Goal: Task Accomplishment & Management: Manage account settings

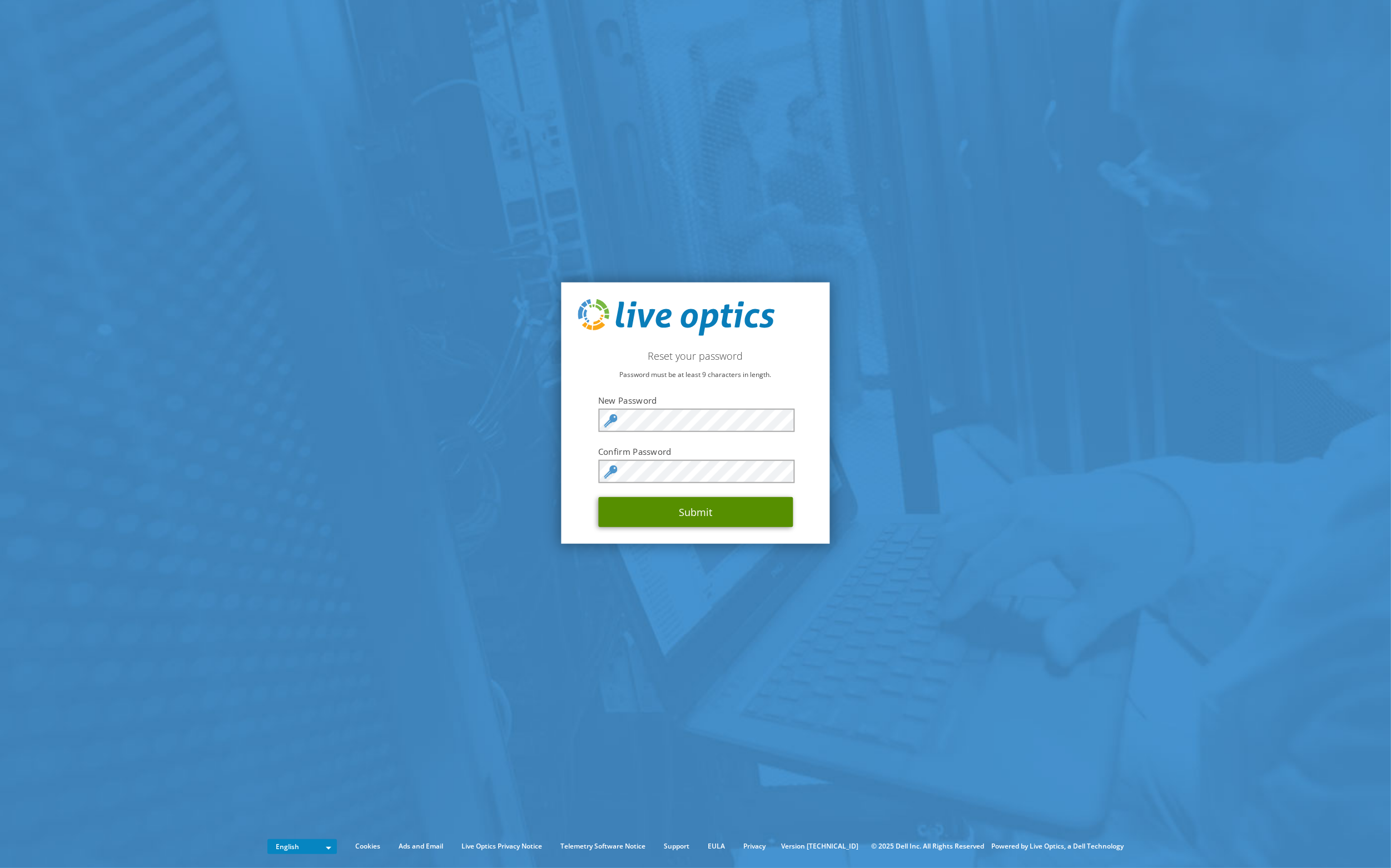
click at [690, 511] on button "Submit" at bounding box center [696, 511] width 194 height 30
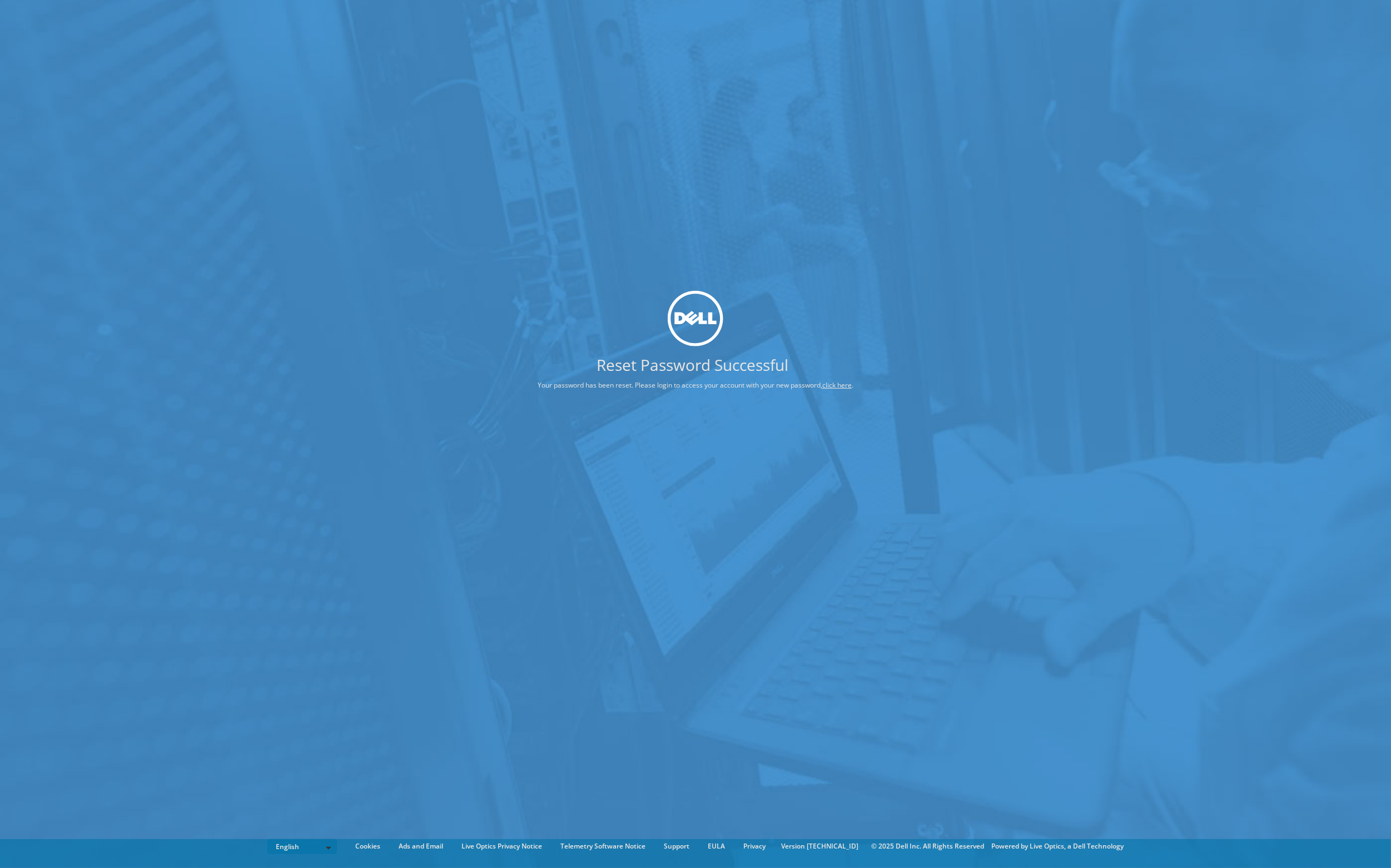
click at [834, 386] on link "click here" at bounding box center [837, 385] width 30 height 10
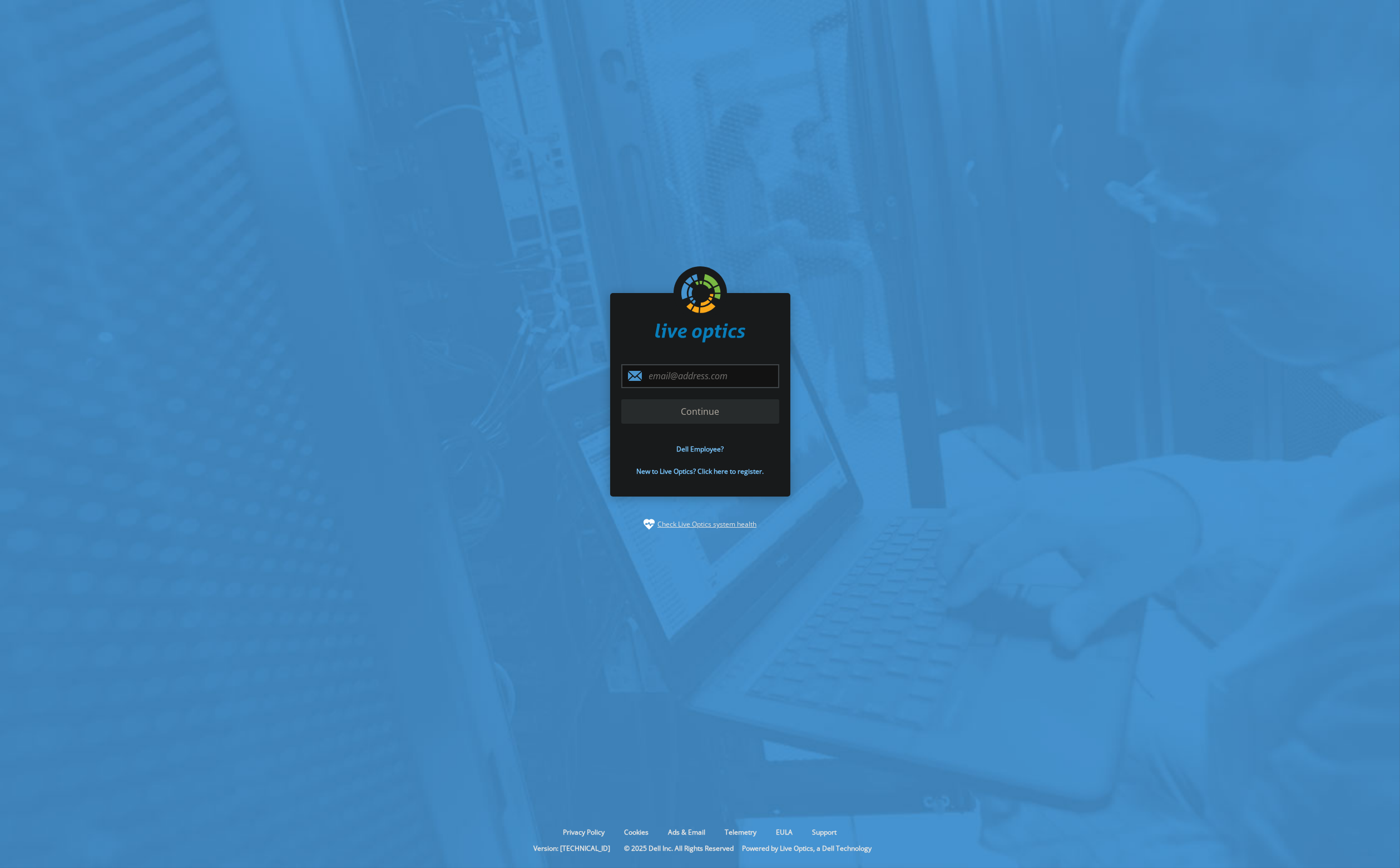
click at [677, 380] on input "email" at bounding box center [700, 376] width 158 height 24
type input "[PERSON_NAME][EMAIL_ADDRESS][DOMAIN_NAME]"
click at [685, 413] on input "Continue" at bounding box center [700, 411] width 158 height 24
click at [692, 412] on input "Continue" at bounding box center [700, 411] width 158 height 24
click at [699, 411] on input "Continue" at bounding box center [700, 411] width 158 height 24
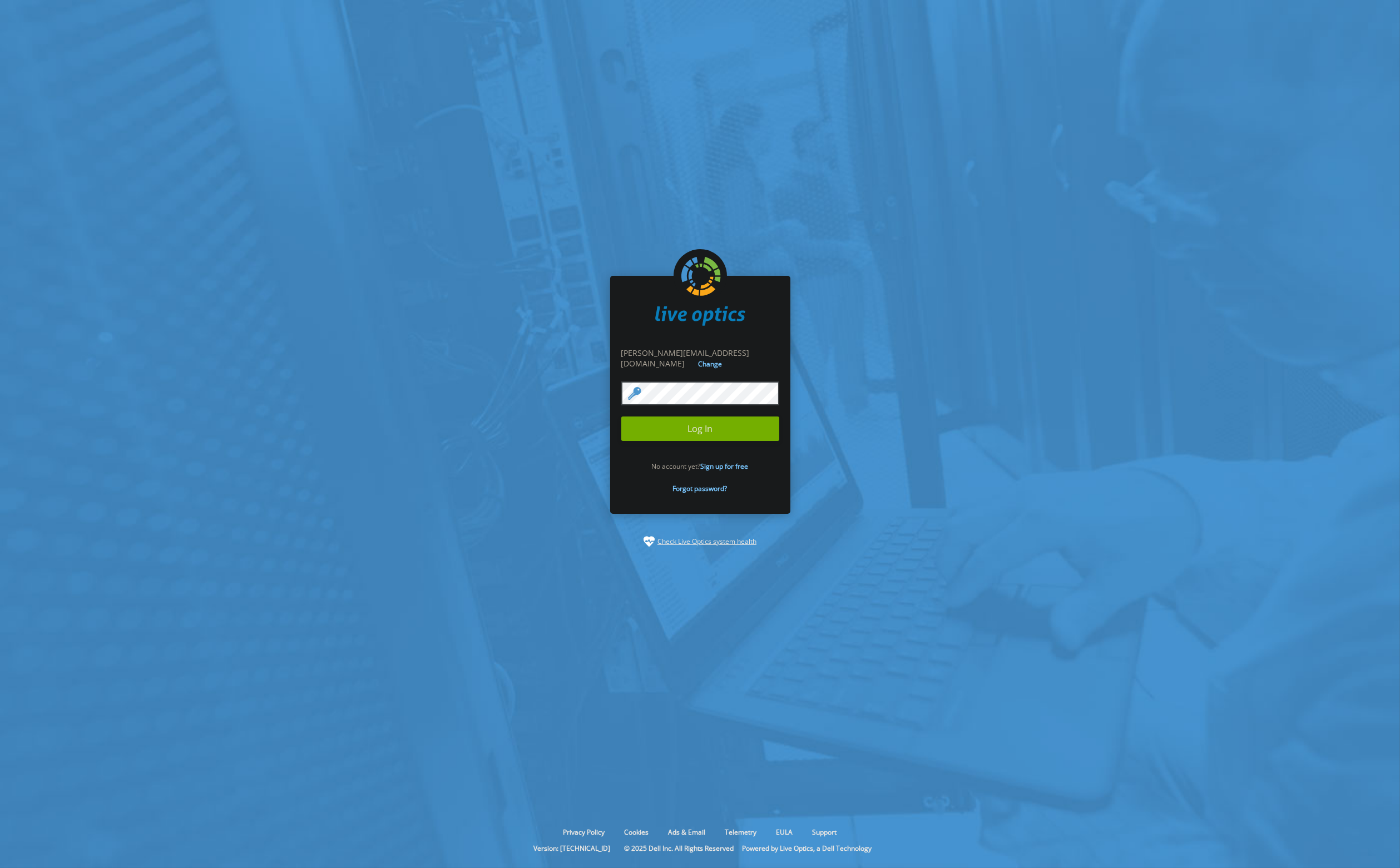
click at [694, 424] on input "Log In" at bounding box center [700, 428] width 158 height 24
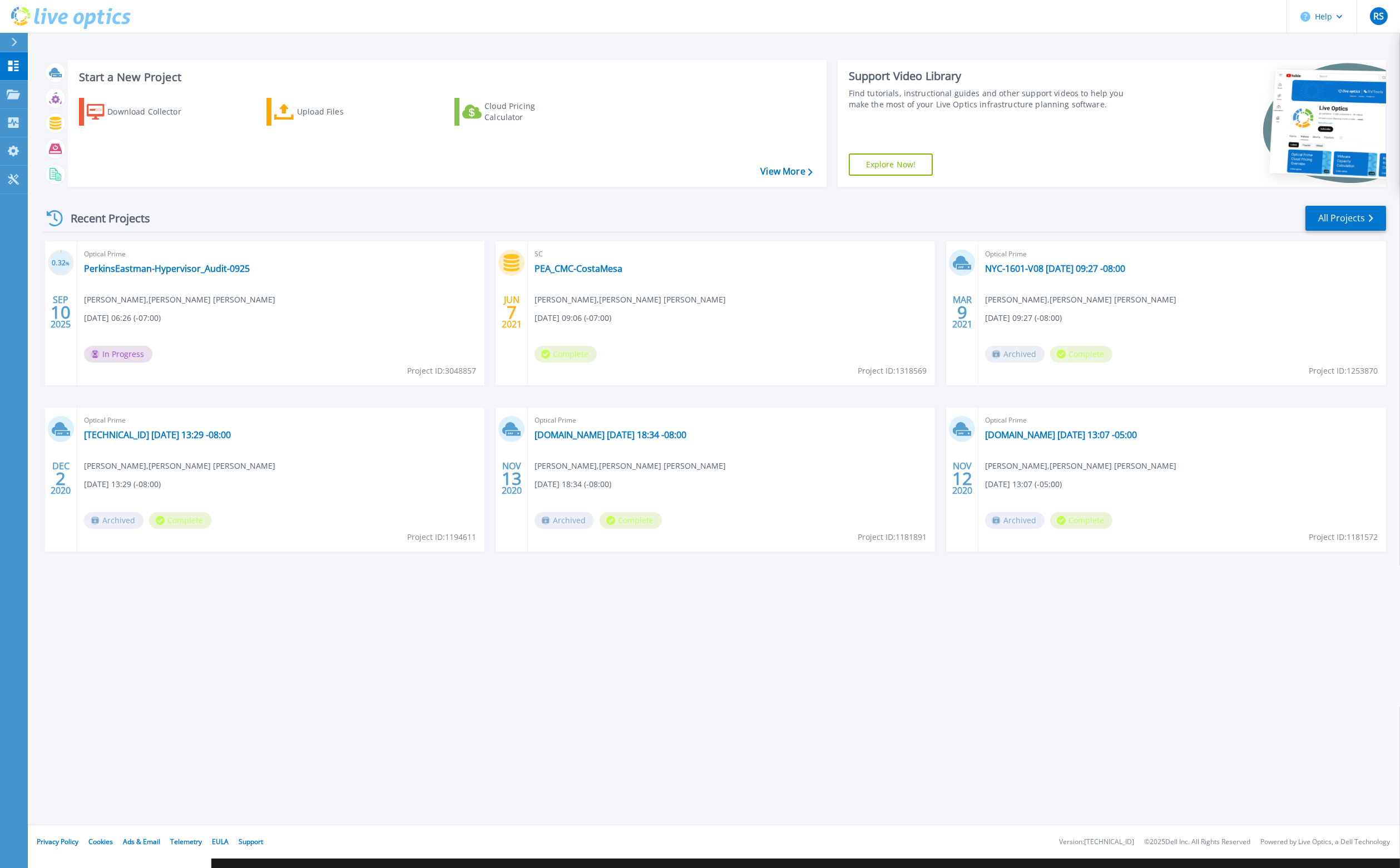
click at [750, 680] on div "Start a New Project Download Collector Upload Files Cloud Pricing Calculator Vi…" at bounding box center [713, 412] width 1372 height 825
click at [1076, 355] on span "Complete" at bounding box center [1080, 354] width 62 height 17
click at [1019, 357] on span "Archived" at bounding box center [1014, 354] width 60 height 17
click at [188, 271] on link "PerkinsEastman-Hypervisor_Audit-0925" at bounding box center [166, 269] width 165 height 11
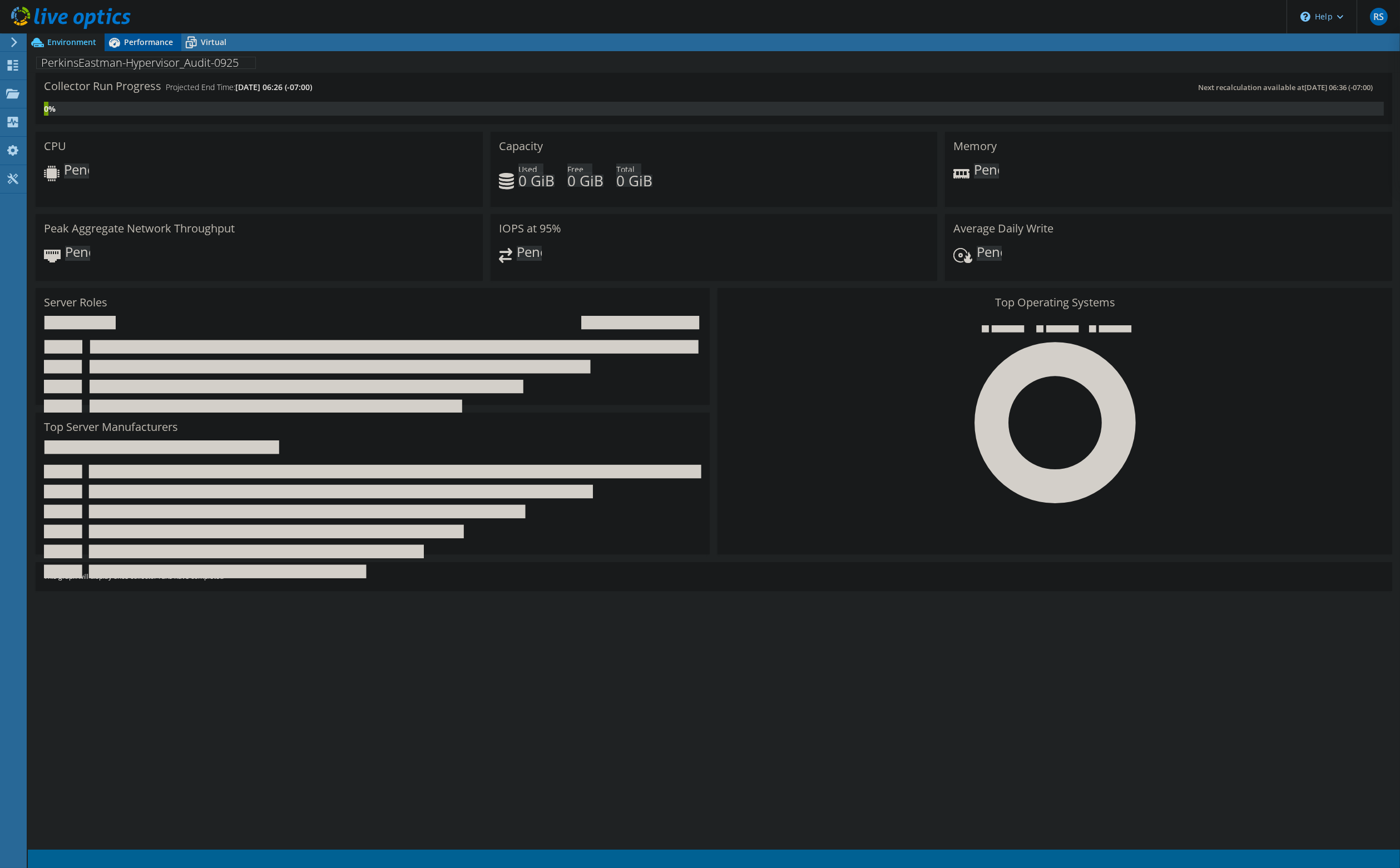
click at [146, 44] on span "Performance" at bounding box center [148, 41] width 49 height 10
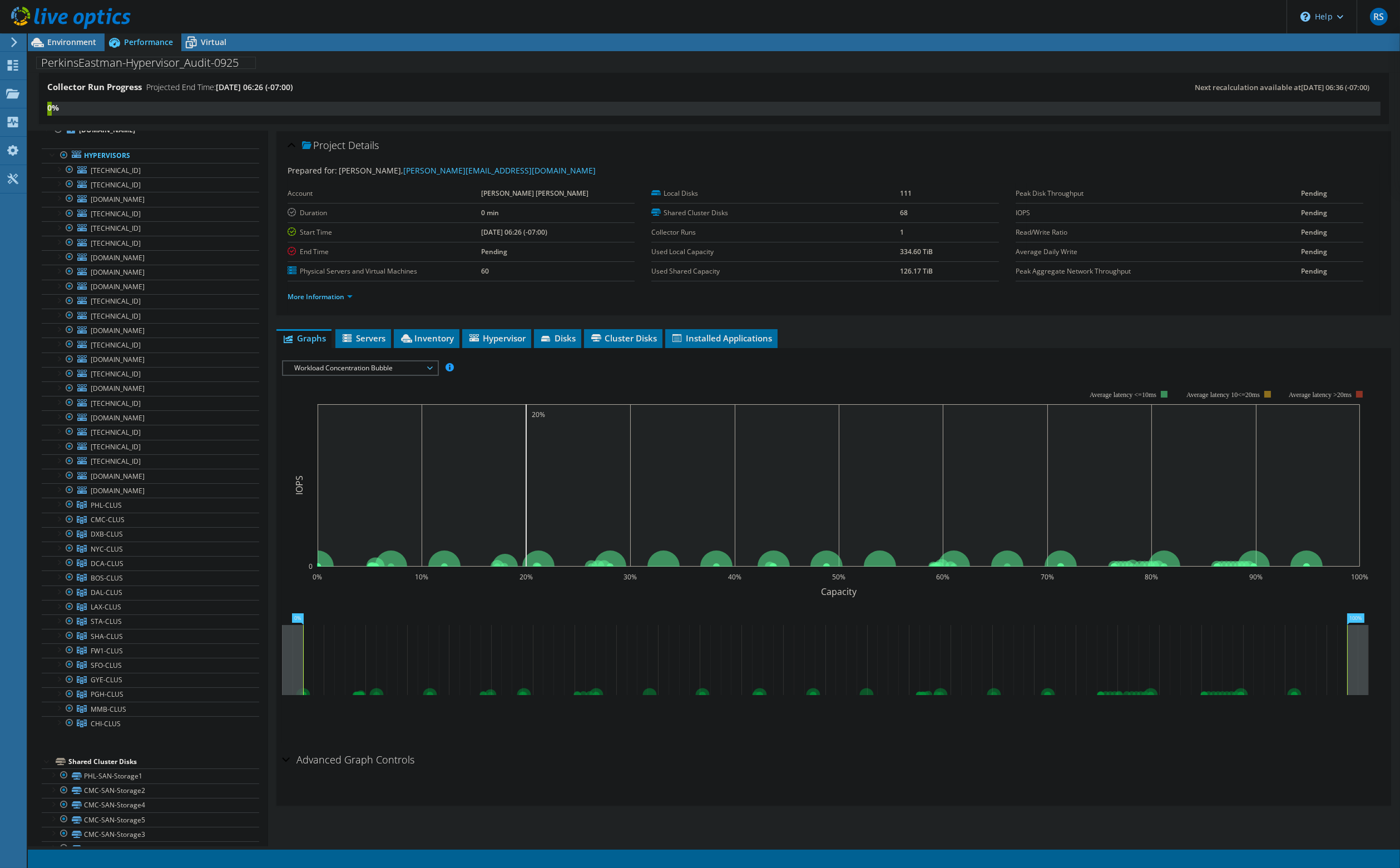
scroll to position [5, 0]
click at [102, 545] on span "PHL-CLUS" at bounding box center [106, 550] width 31 height 10
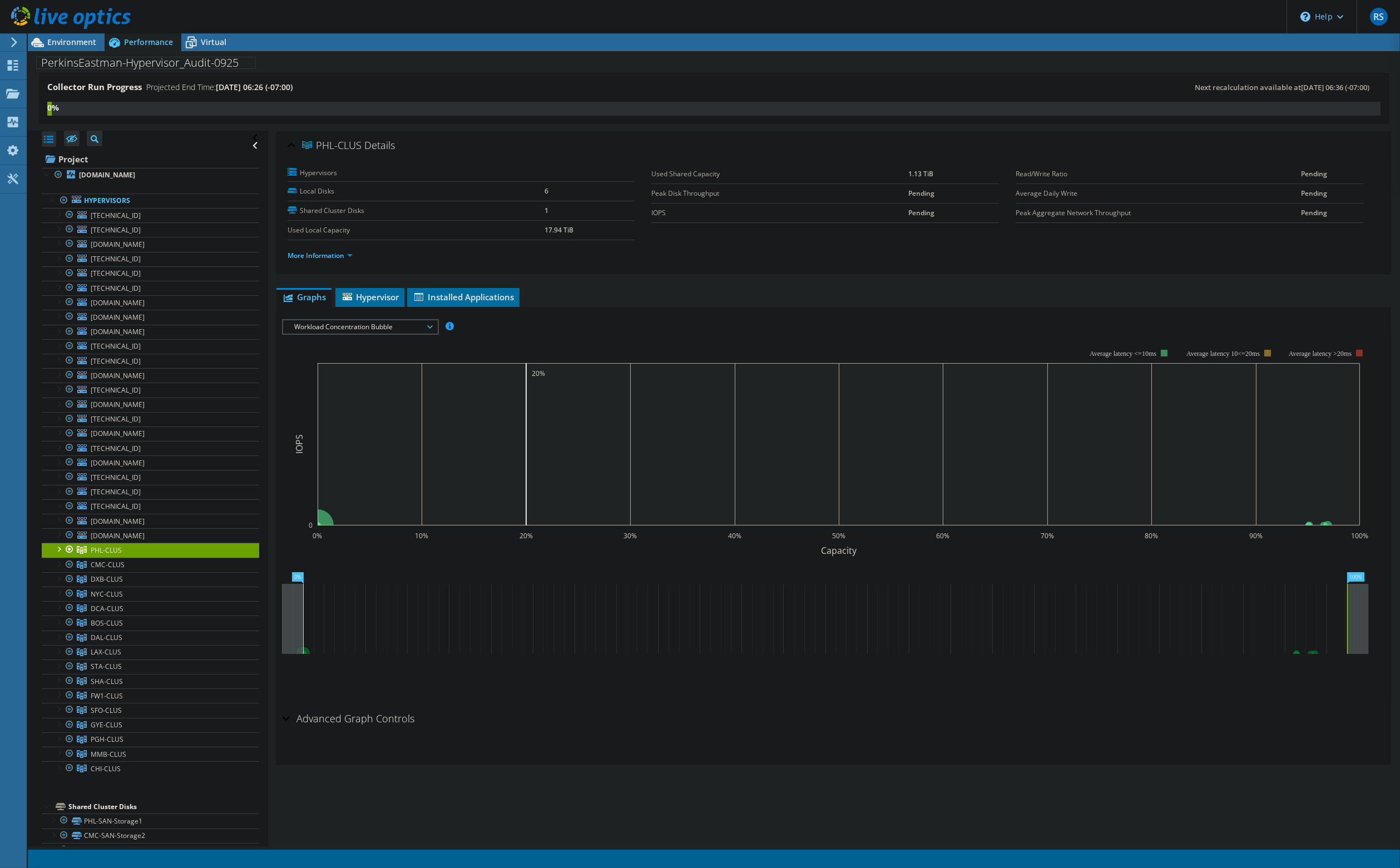
click at [373, 328] on span "Workload Concentration Bubble" at bounding box center [360, 327] width 143 height 14
click at [352, 407] on li "CPU Percentage" at bounding box center [360, 407] width 154 height 14
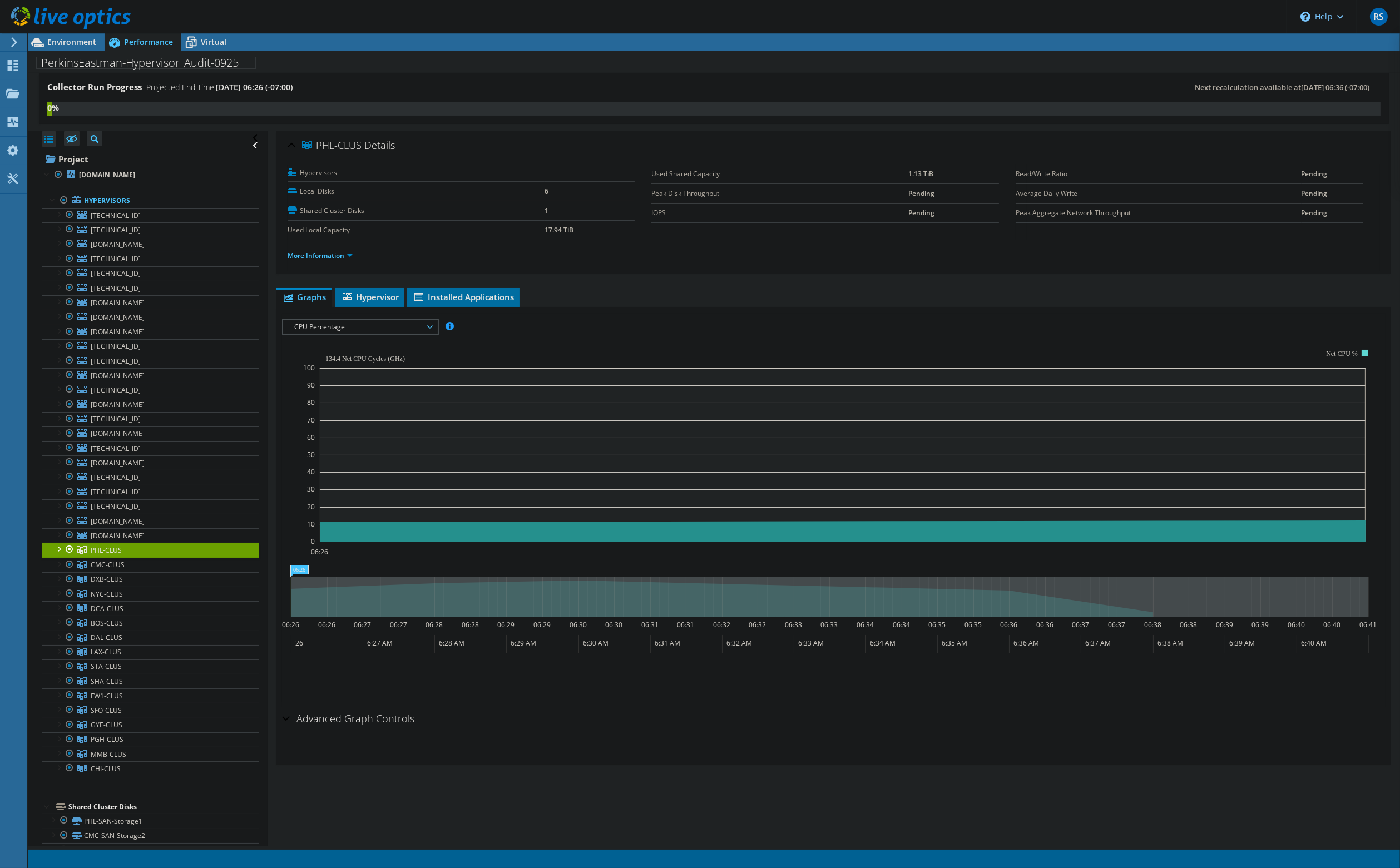
click at [383, 323] on span "CPU Percentage" at bounding box center [360, 327] width 143 height 14
click at [111, 589] on span "NYC-CLUS" at bounding box center [107, 594] width 32 height 10
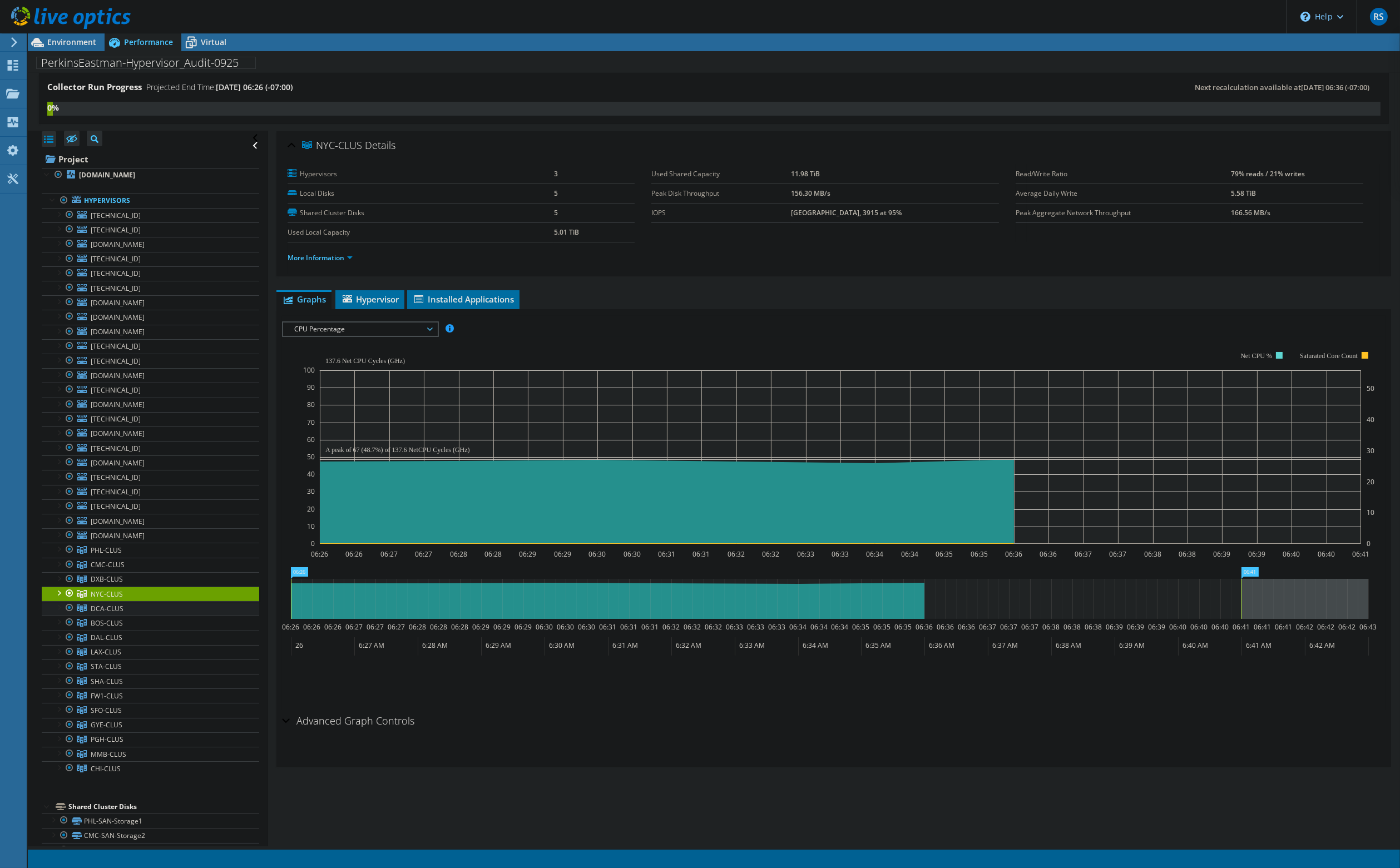
click at [119, 603] on span "DCA-CLUS" at bounding box center [107, 608] width 33 height 10
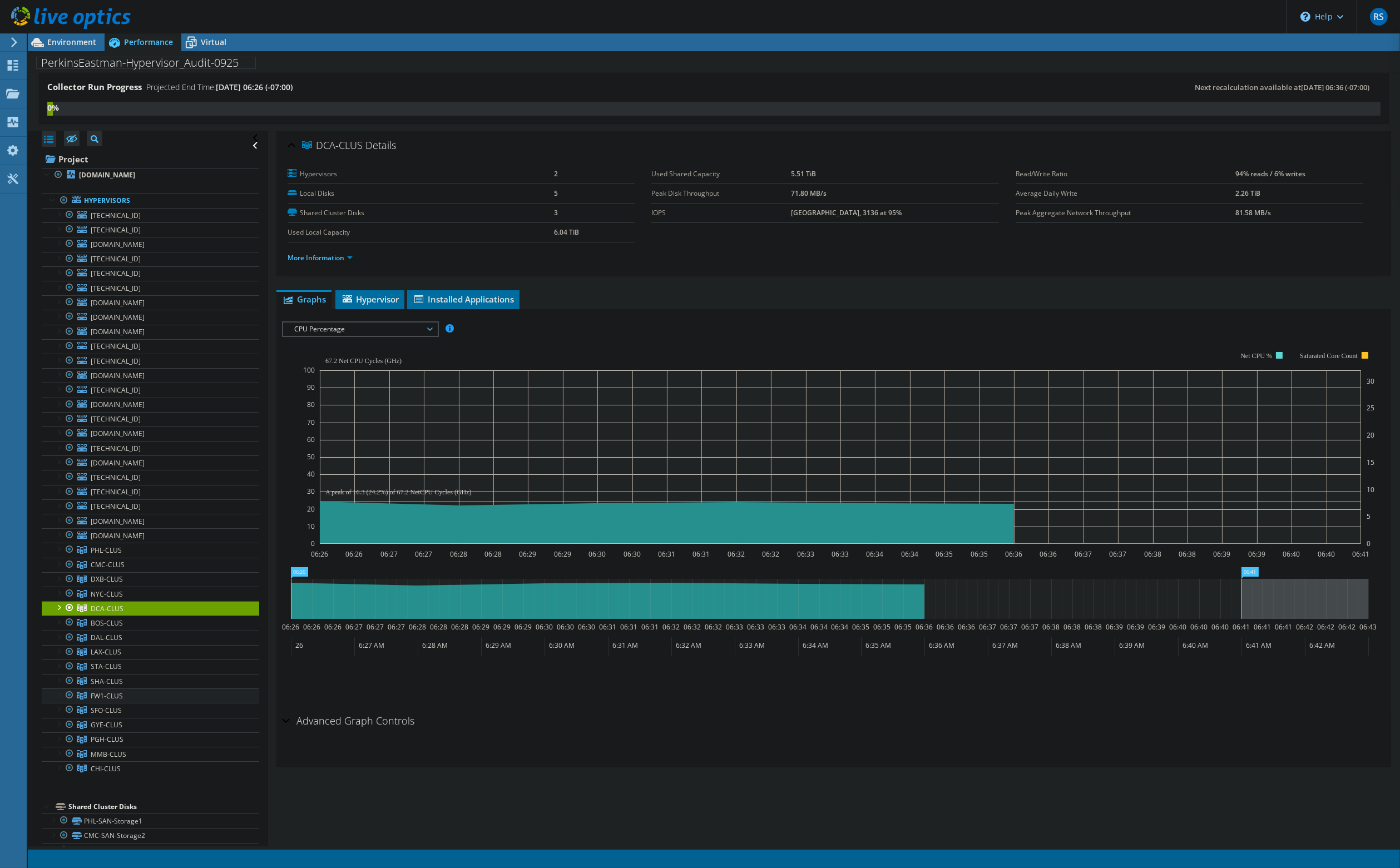
click at [107, 691] on span "FW1-CLUS" at bounding box center [107, 696] width 32 height 10
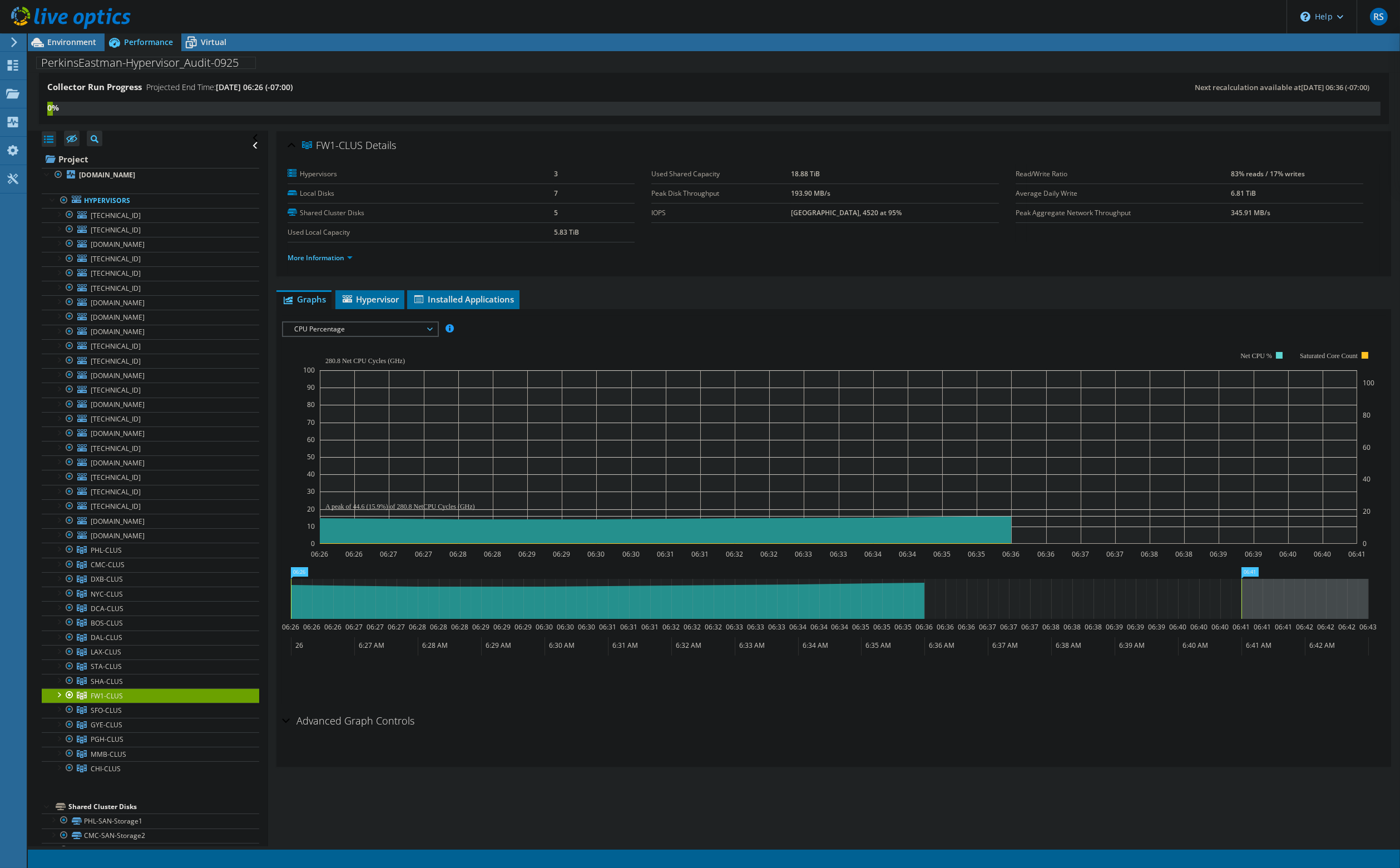
click at [58, 688] on div at bounding box center [58, 694] width 11 height 11
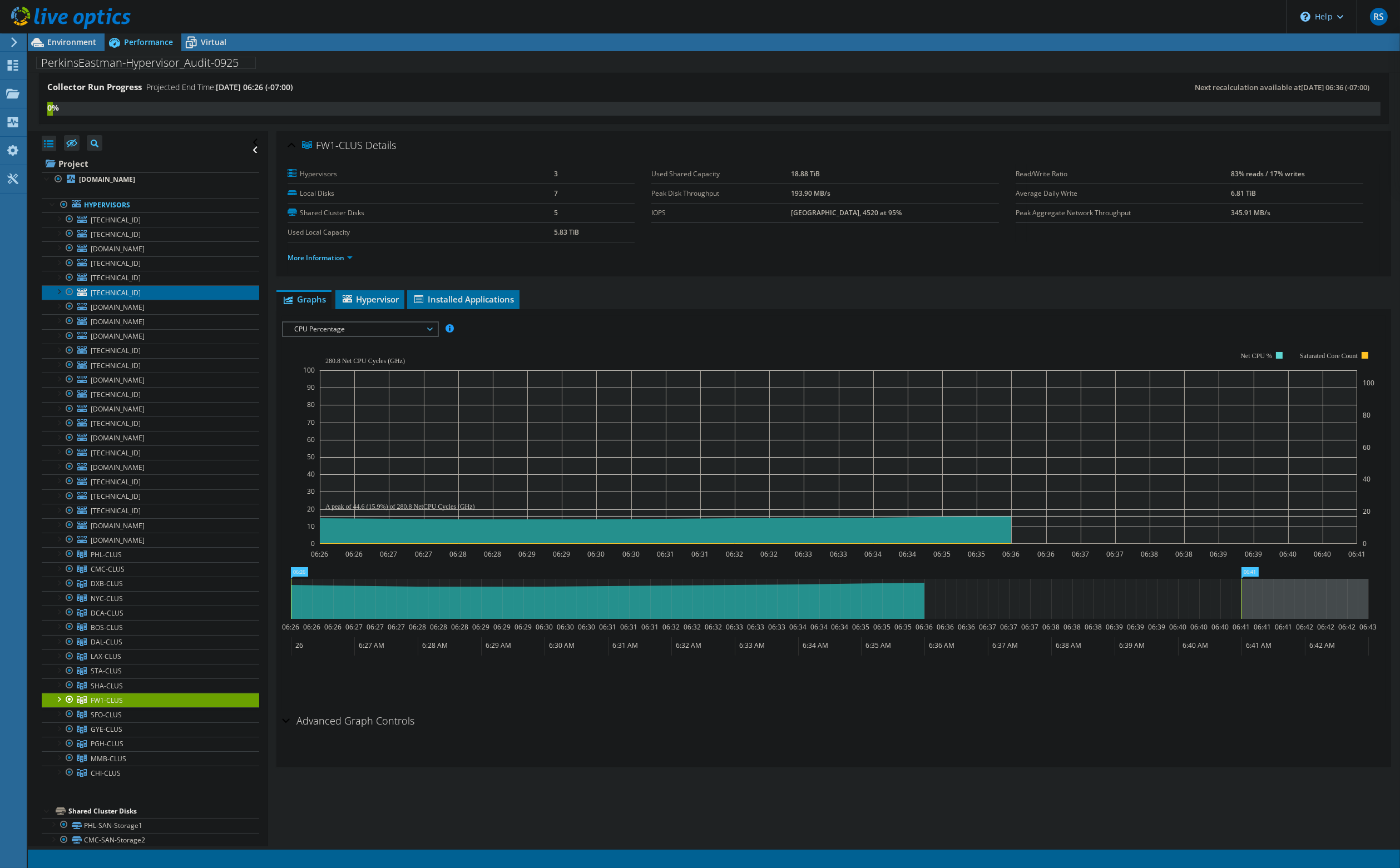
click at [111, 292] on span "10.49.6.10" at bounding box center [115, 293] width 50 height 10
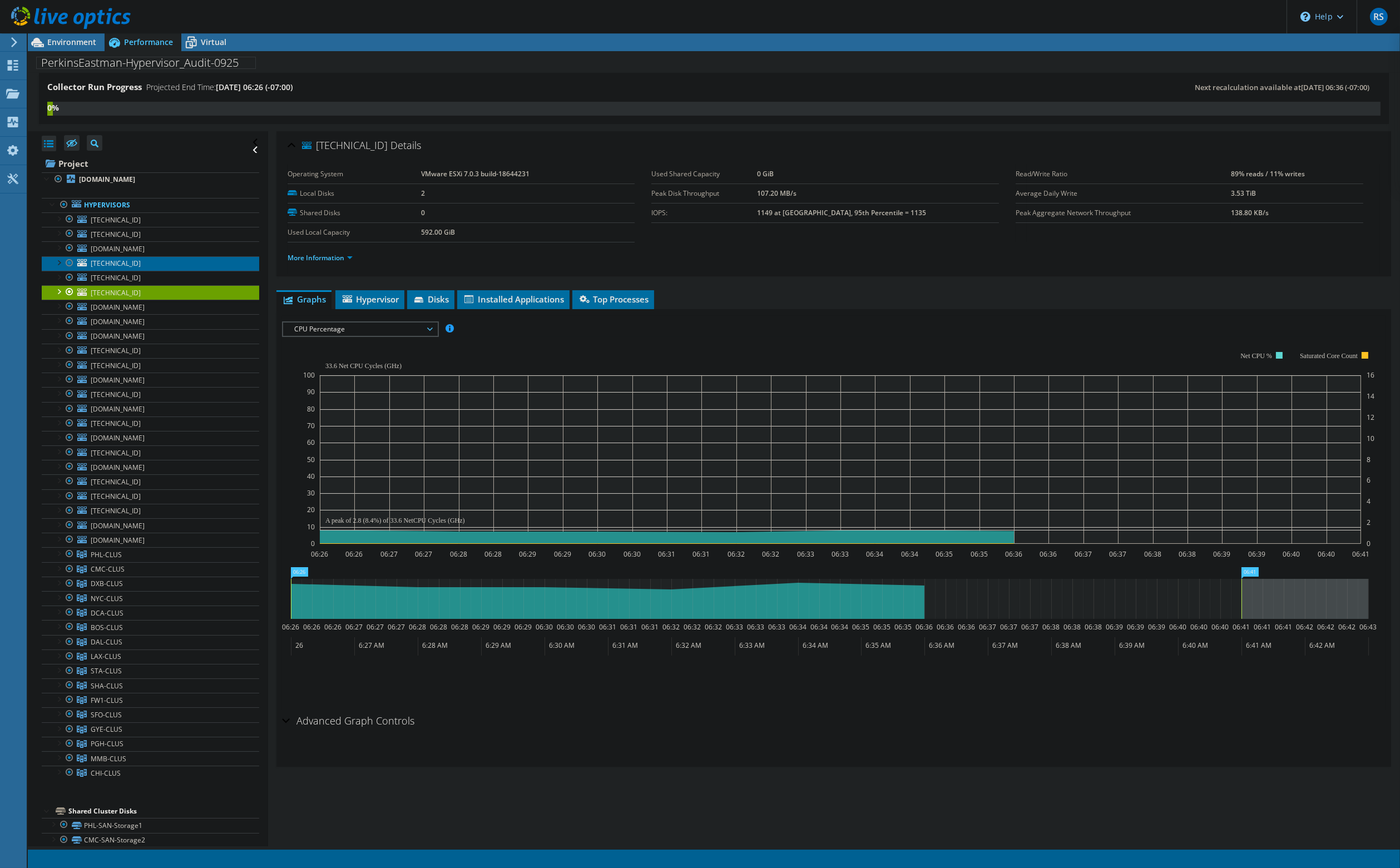
click at [111, 261] on span "10.49.6.11" at bounding box center [115, 263] width 50 height 10
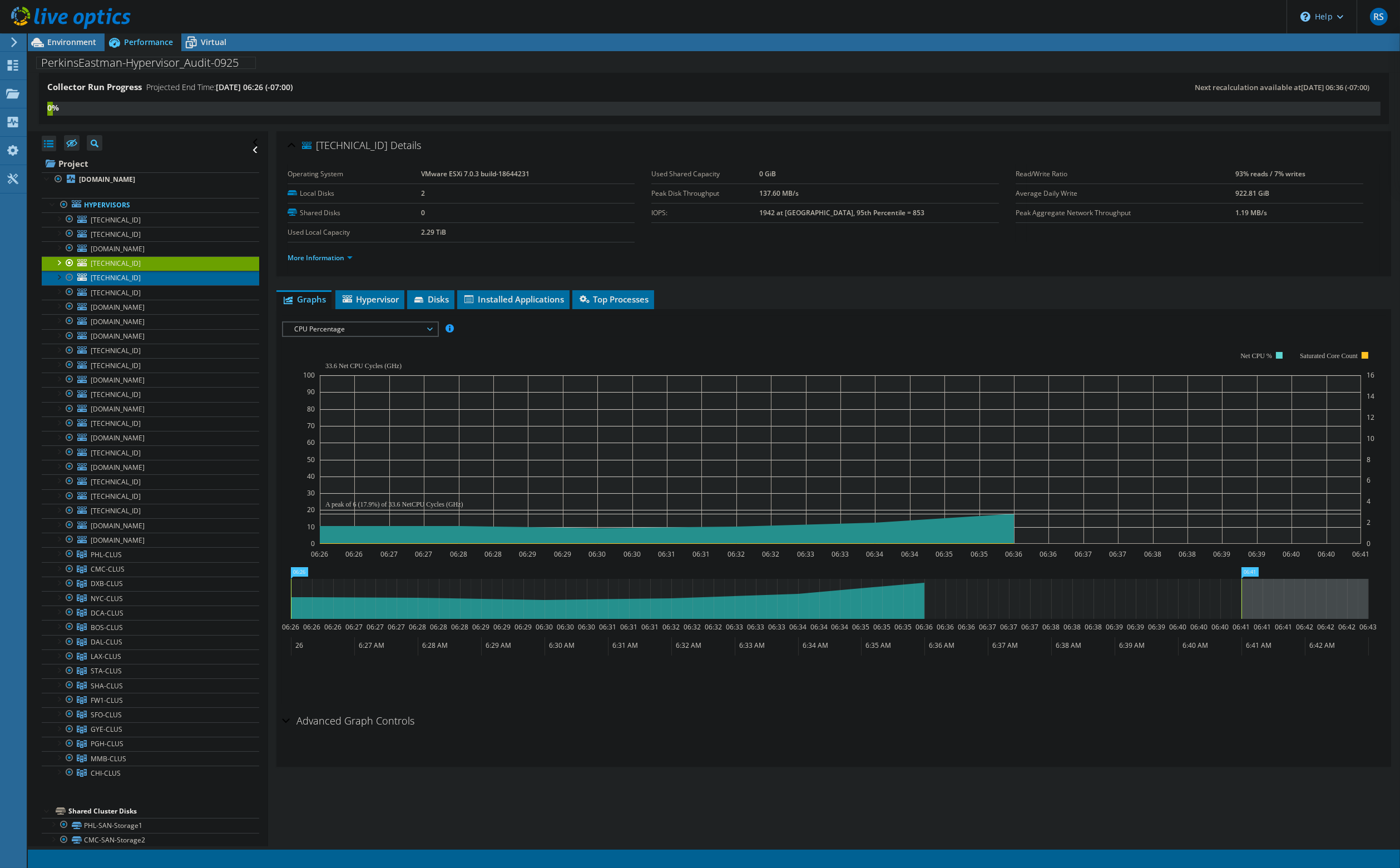
click at [110, 277] on span "10.49.0.49" at bounding box center [115, 278] width 50 height 10
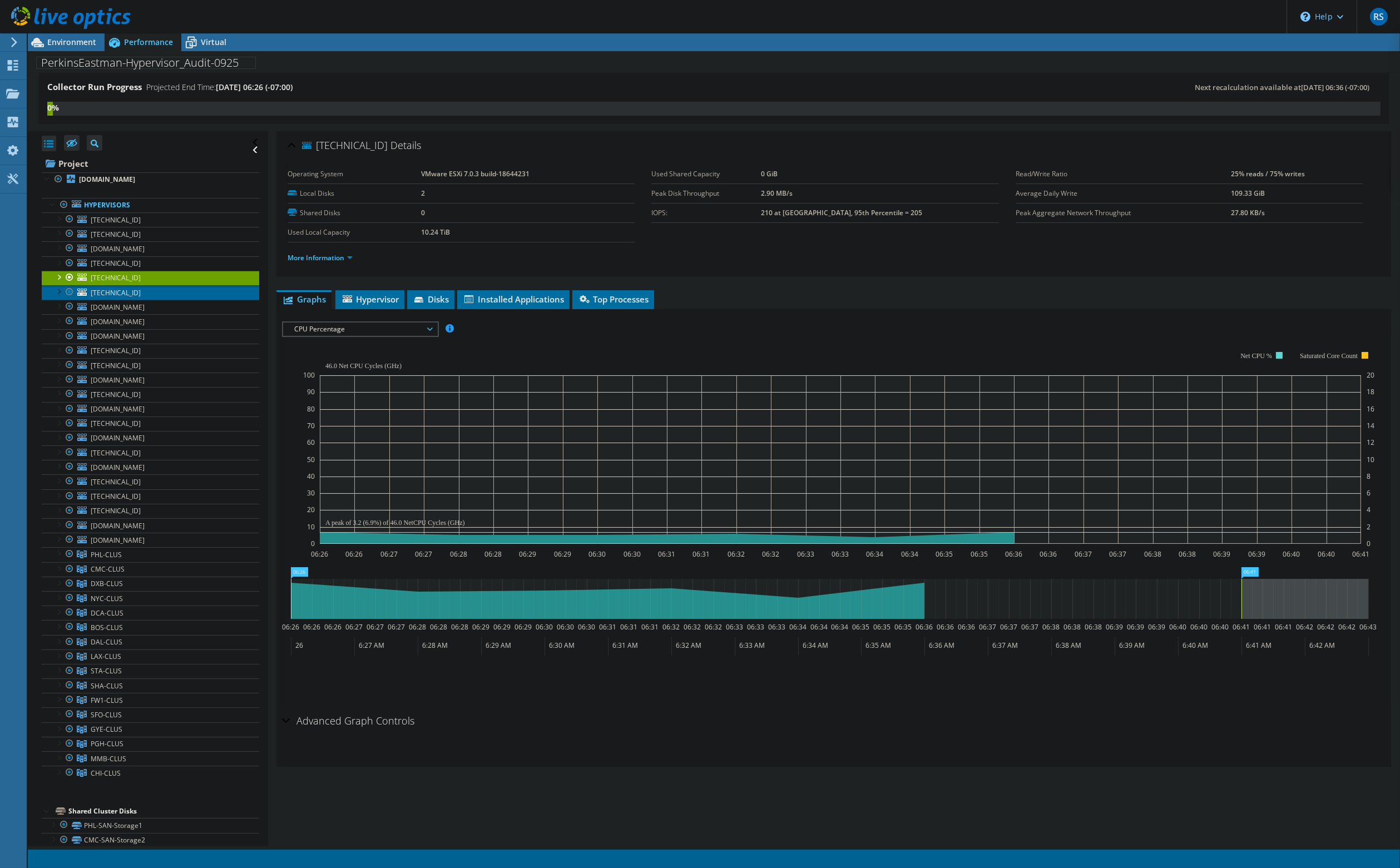
click at [110, 288] on span "10.49.6.10" at bounding box center [115, 293] width 50 height 10
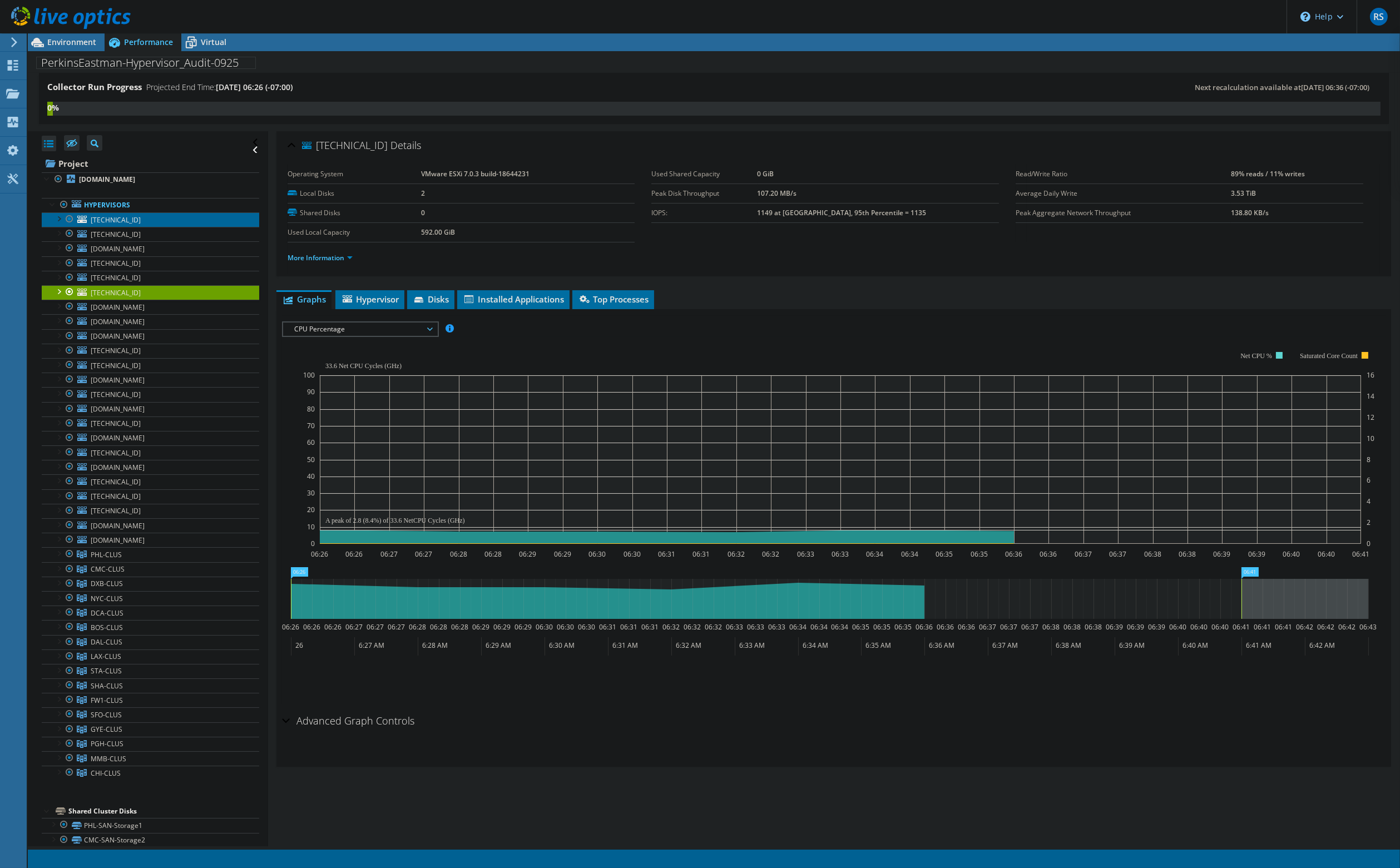
click at [117, 221] on span "10.43.6.12" at bounding box center [115, 220] width 50 height 10
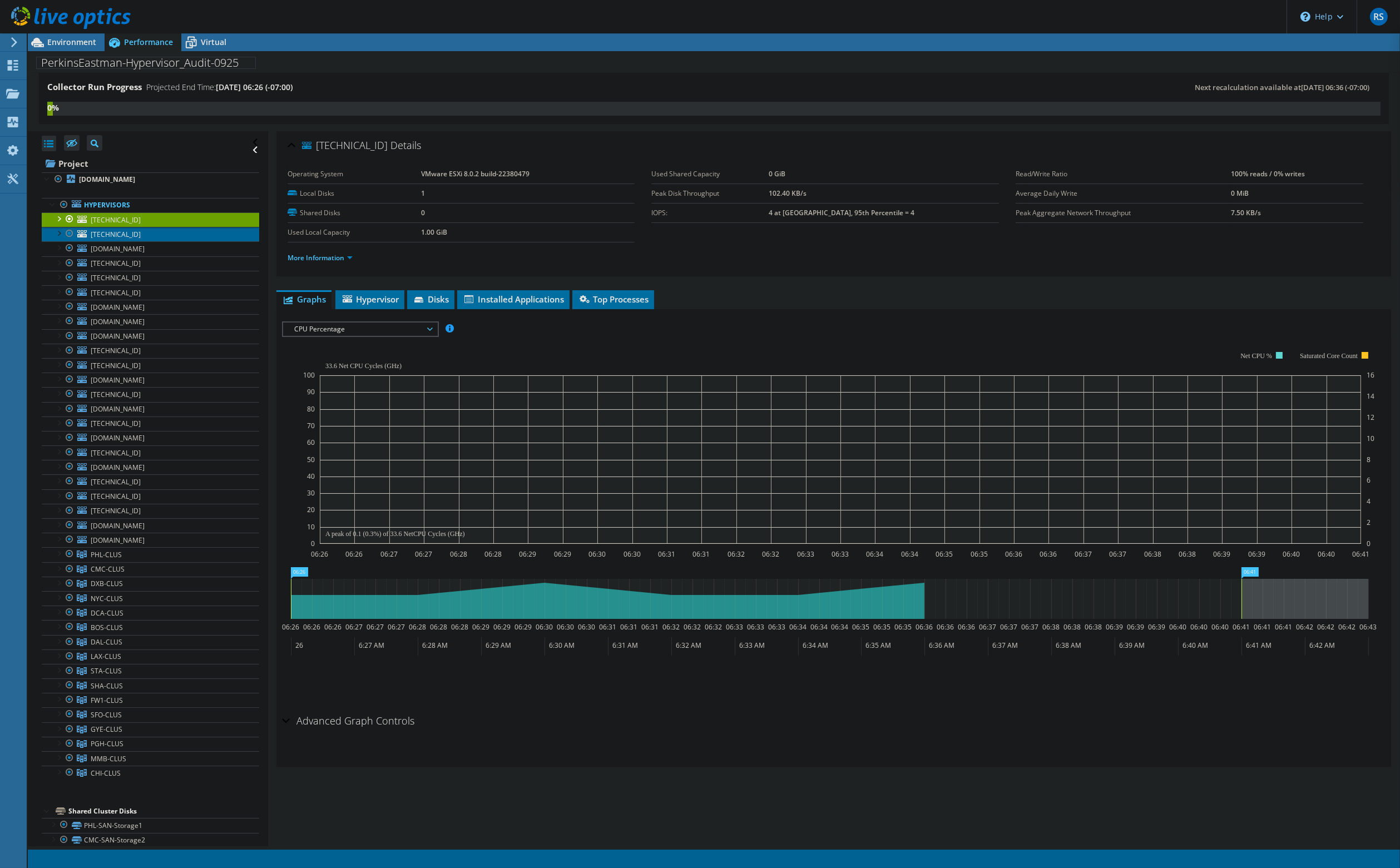
click at [117, 232] on span "172.16.0.15" at bounding box center [115, 235] width 50 height 10
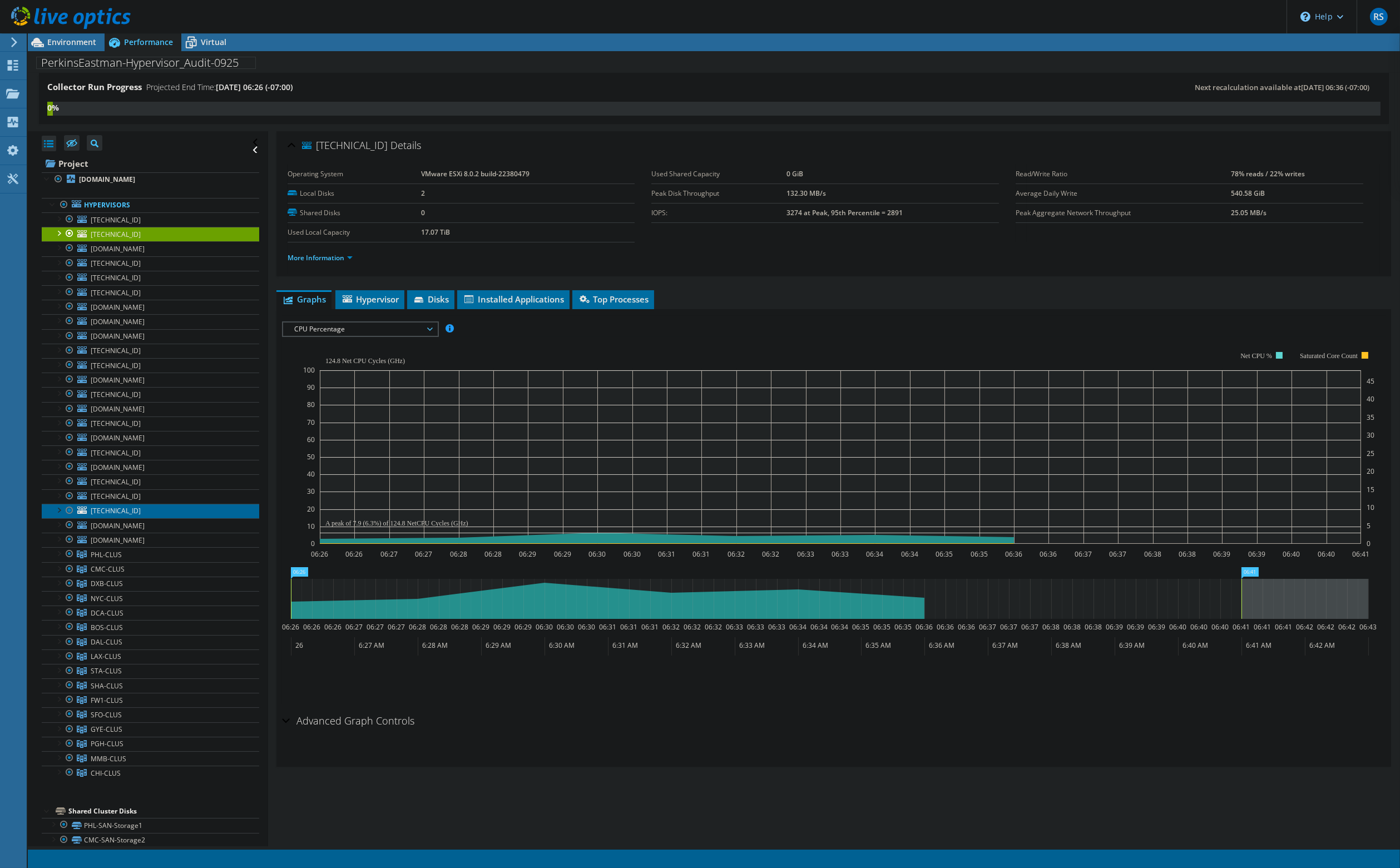
click at [104, 506] on span "10.31.6.13" at bounding box center [115, 511] width 50 height 10
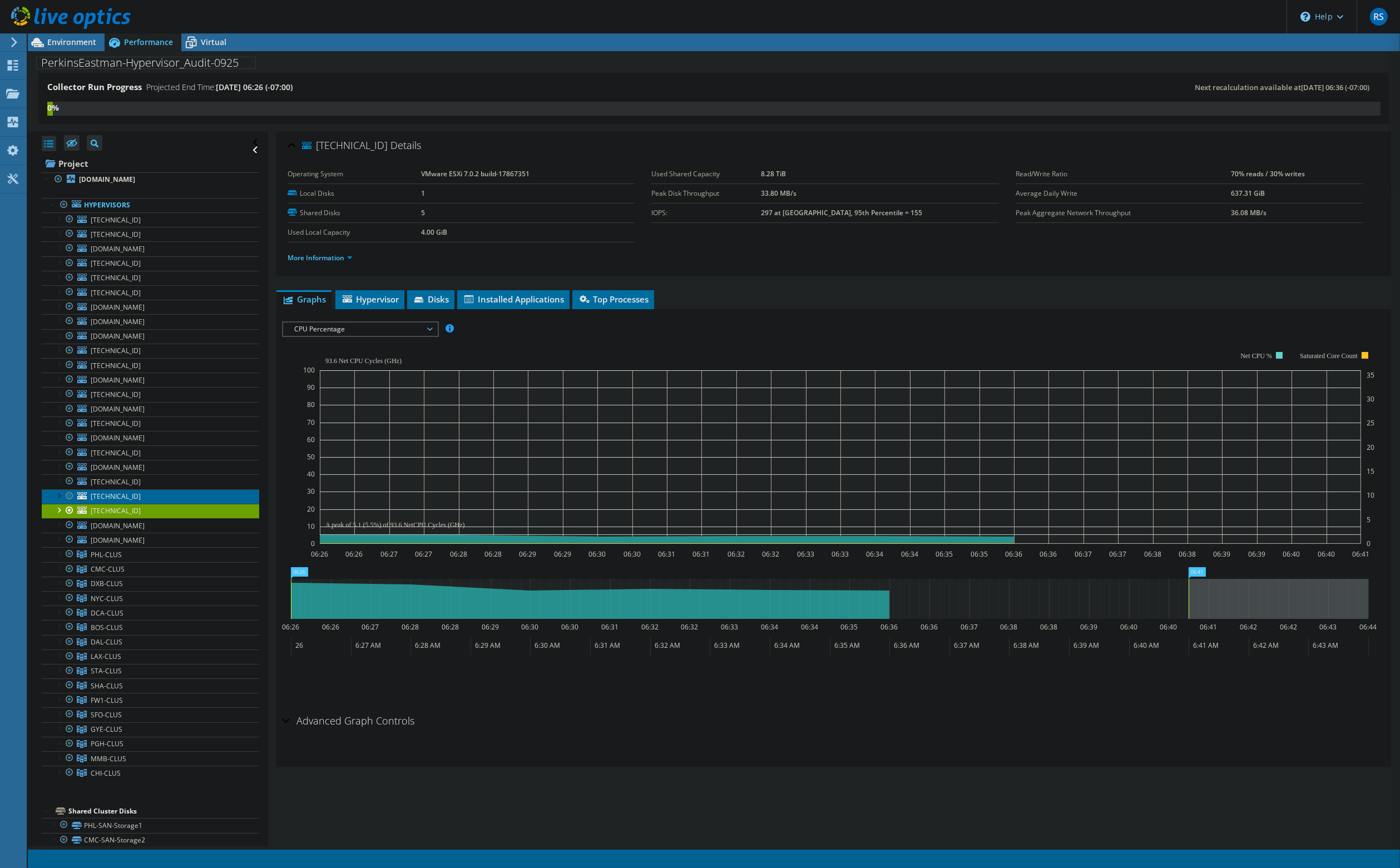
click at [106, 491] on span "10.31.6.12" at bounding box center [115, 496] width 50 height 10
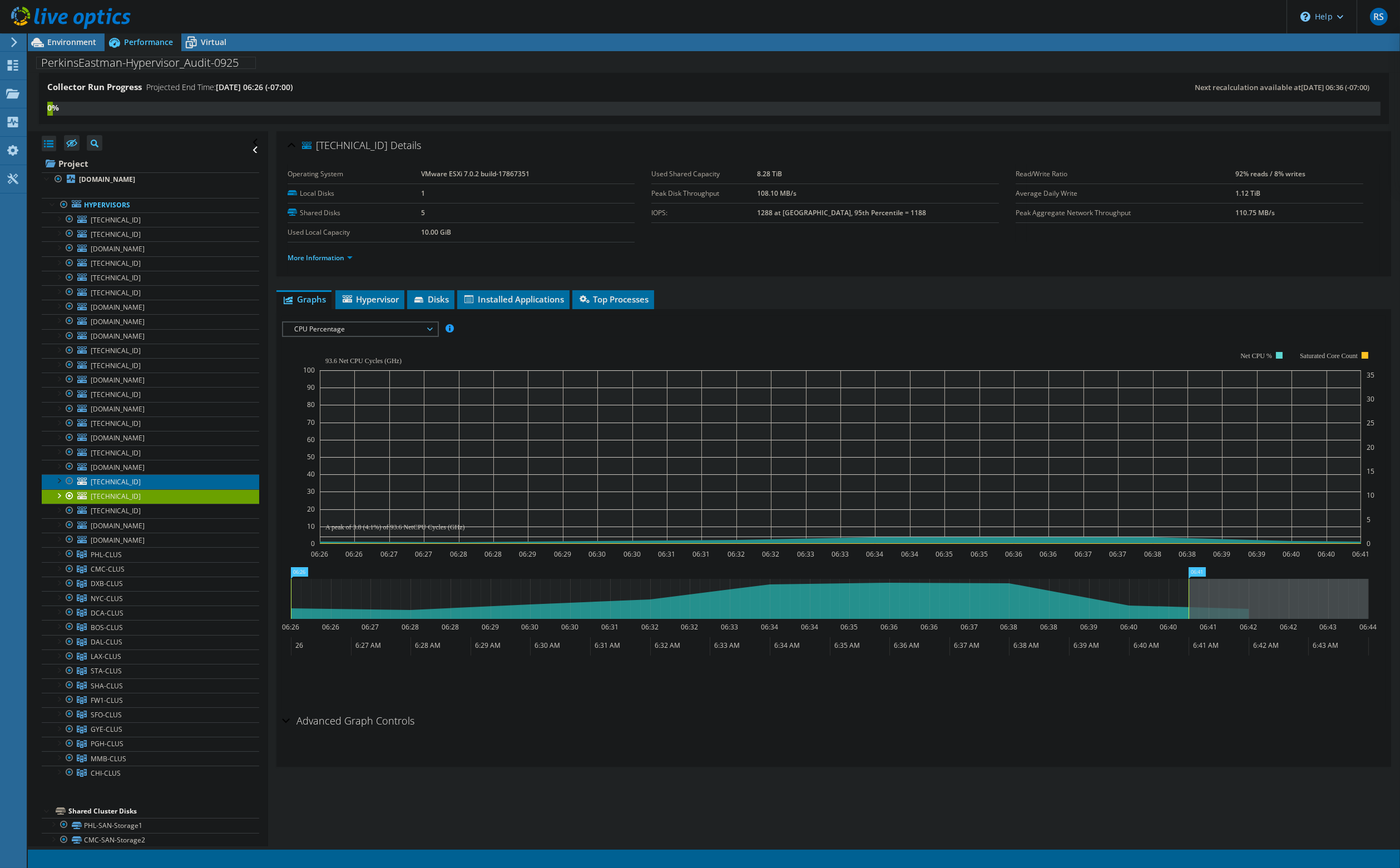
click at [104, 477] on span "10.31.6.10" at bounding box center [115, 482] width 50 height 10
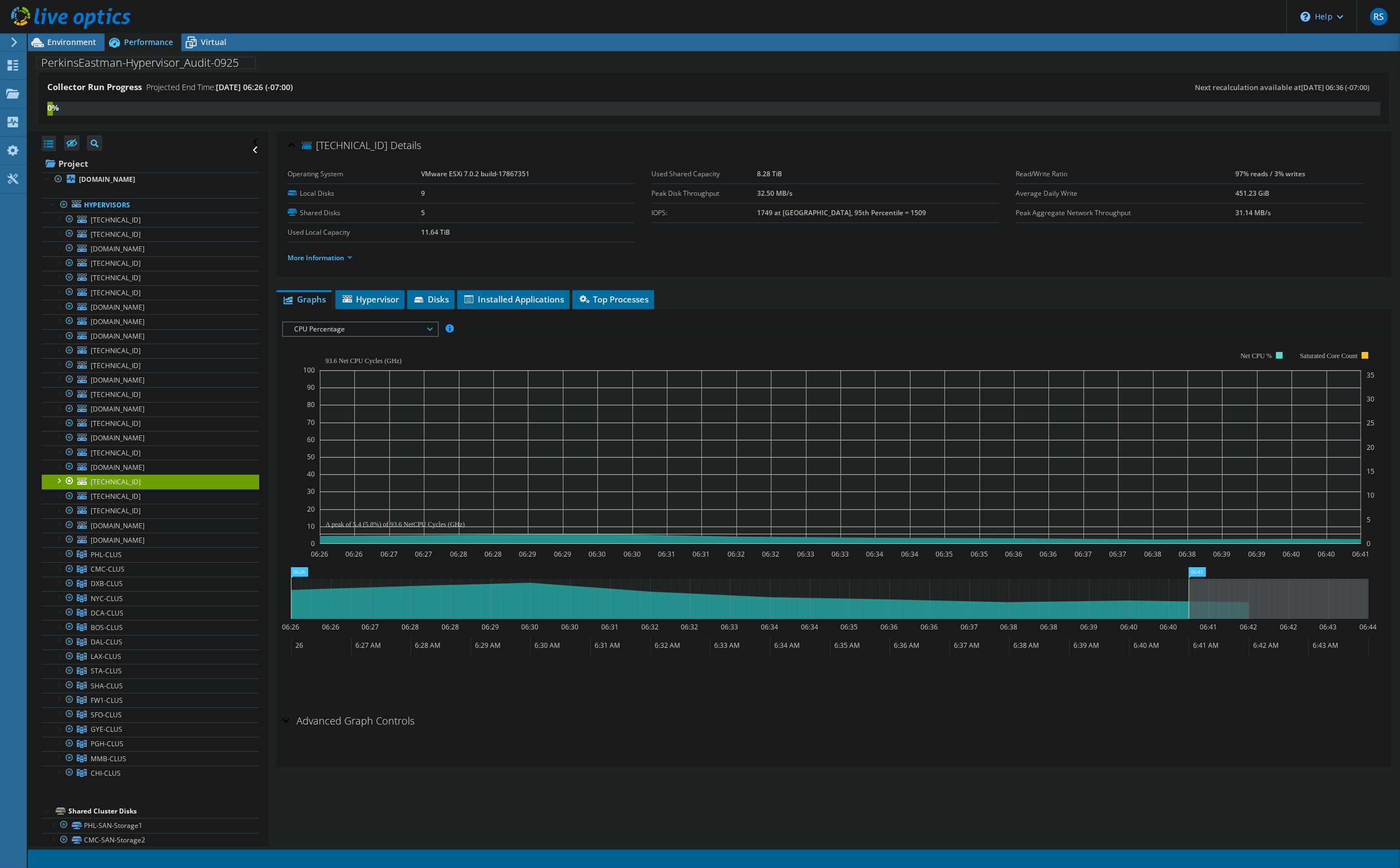
click at [345, 328] on span "CPU Percentage" at bounding box center [360, 329] width 143 height 14
click at [333, 419] on li "Memory" at bounding box center [360, 422] width 154 height 14
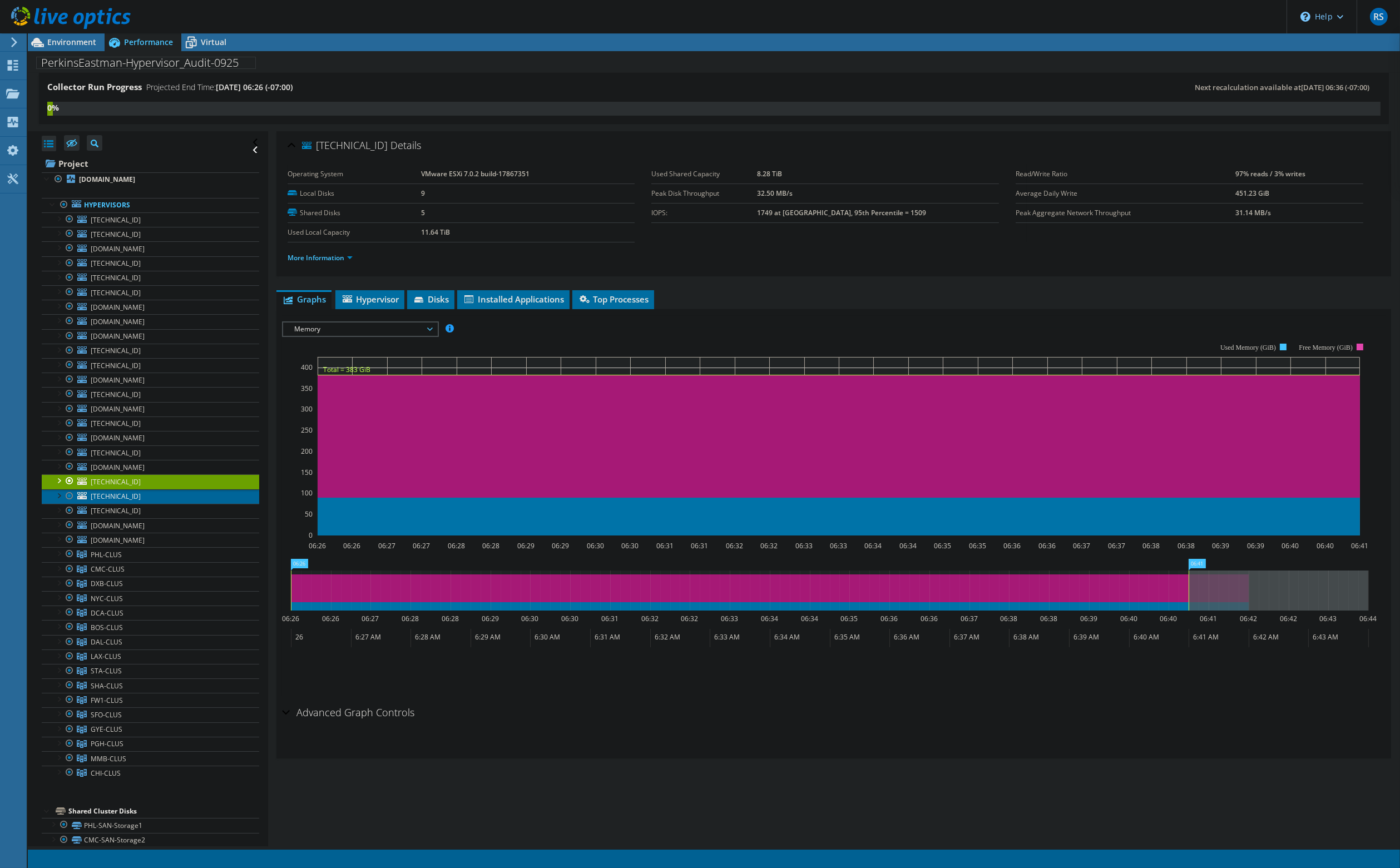
click at [98, 491] on span "10.31.6.12" at bounding box center [115, 496] width 50 height 10
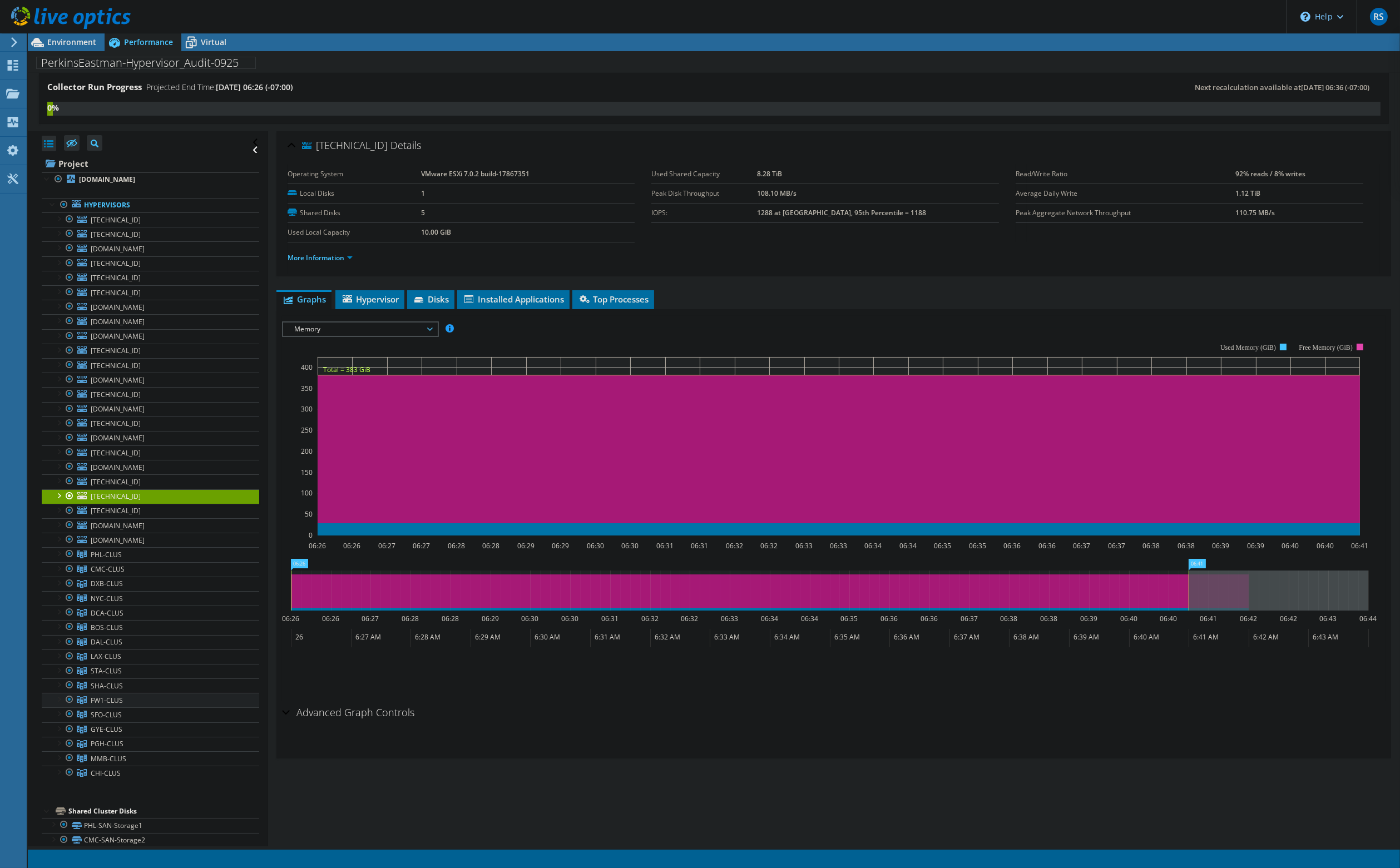
click at [98, 695] on span "FW1-CLUS" at bounding box center [107, 700] width 32 height 10
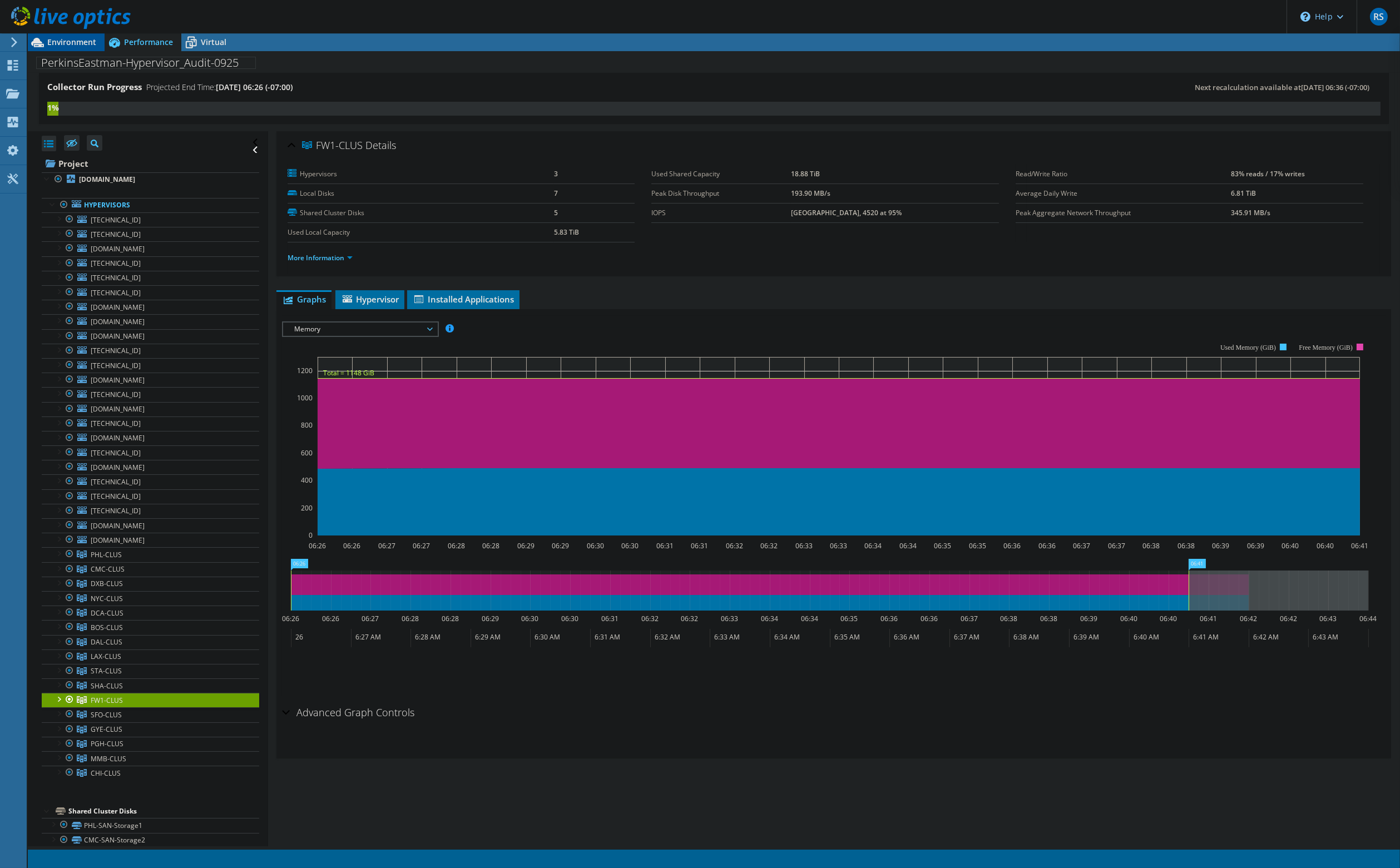
click at [70, 44] on span "Environment" at bounding box center [72, 41] width 49 height 10
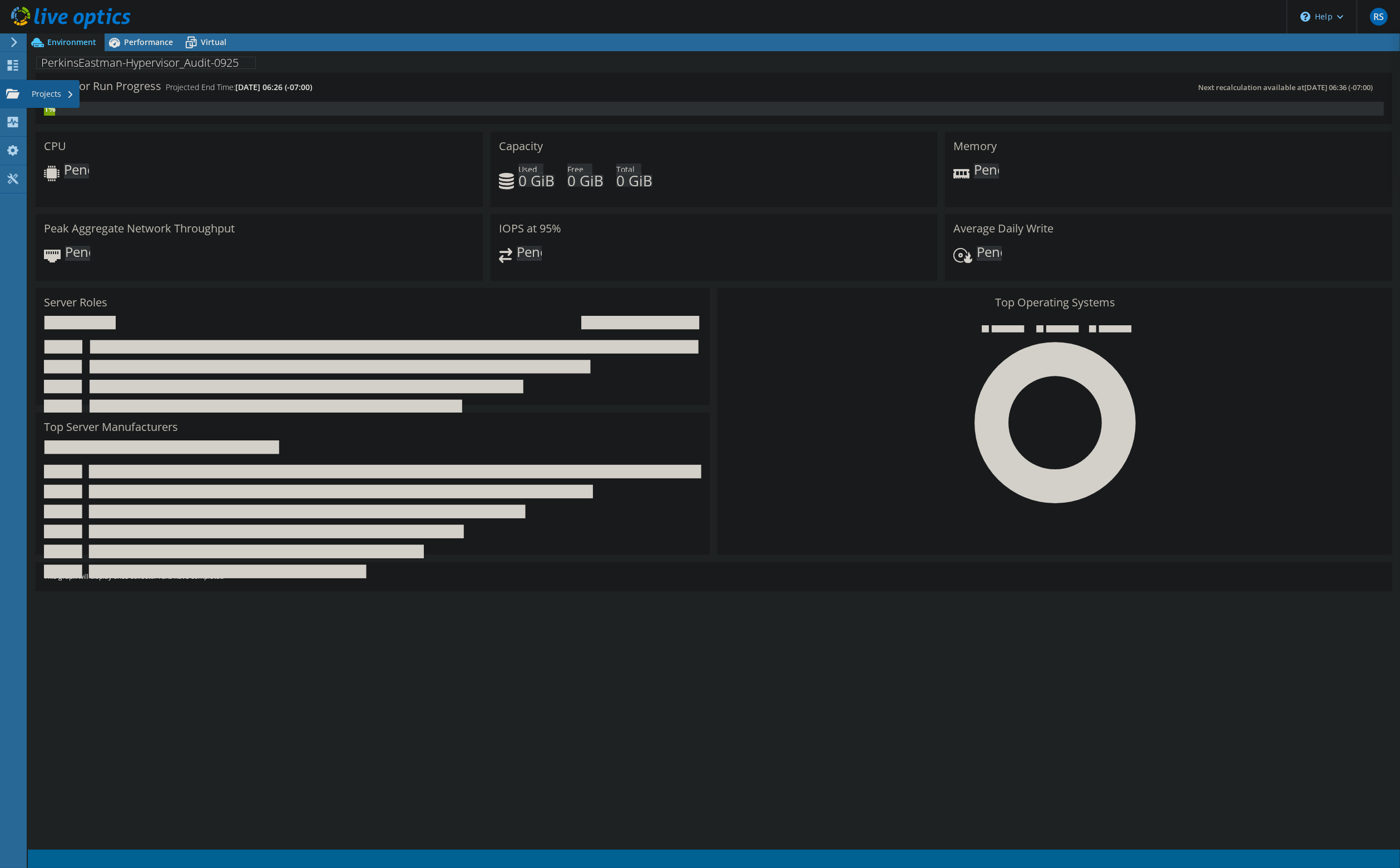
click at [46, 95] on div "Projects" at bounding box center [52, 94] width 53 height 27
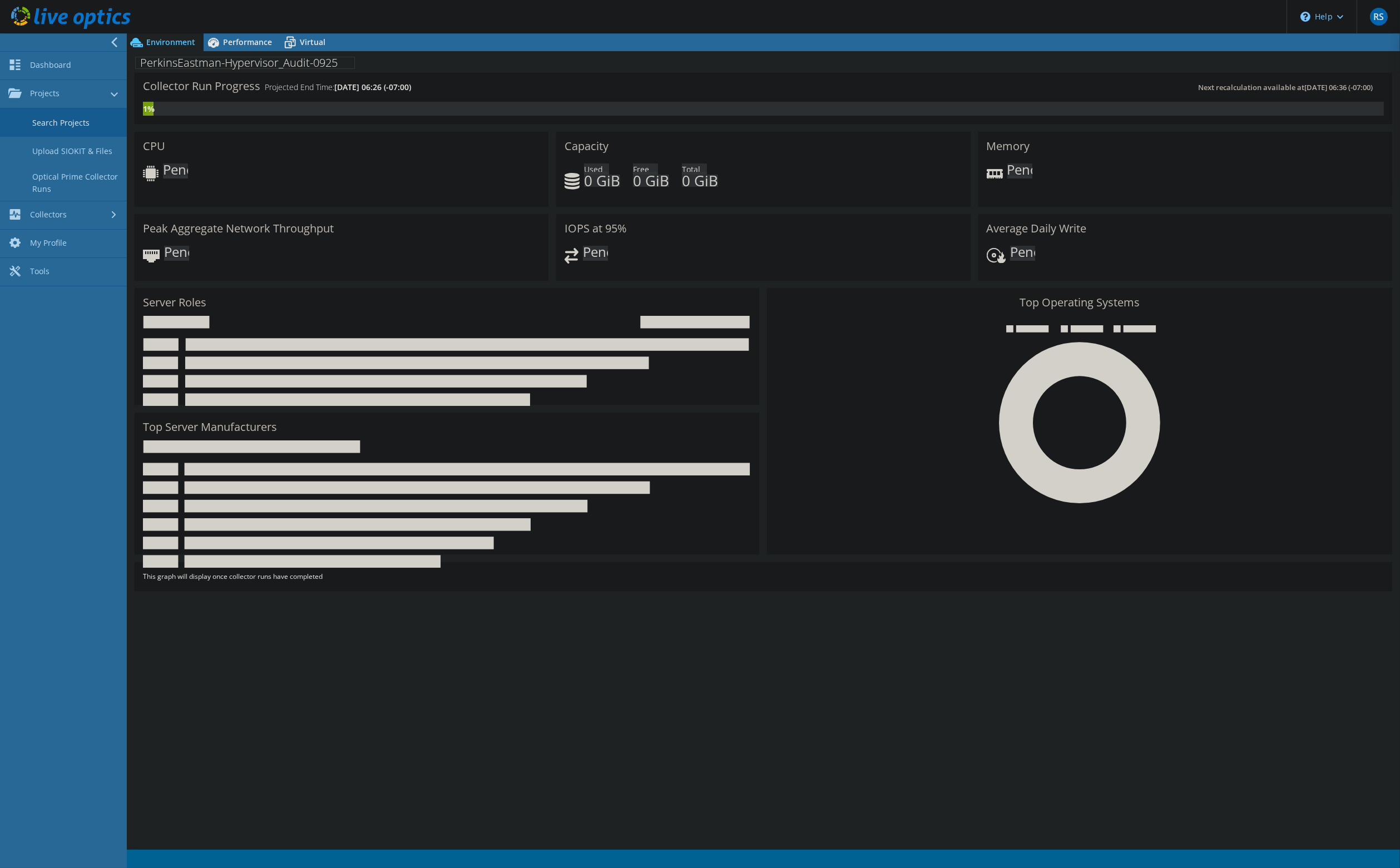
click at [61, 127] on link "Search Projects" at bounding box center [63, 122] width 127 height 28
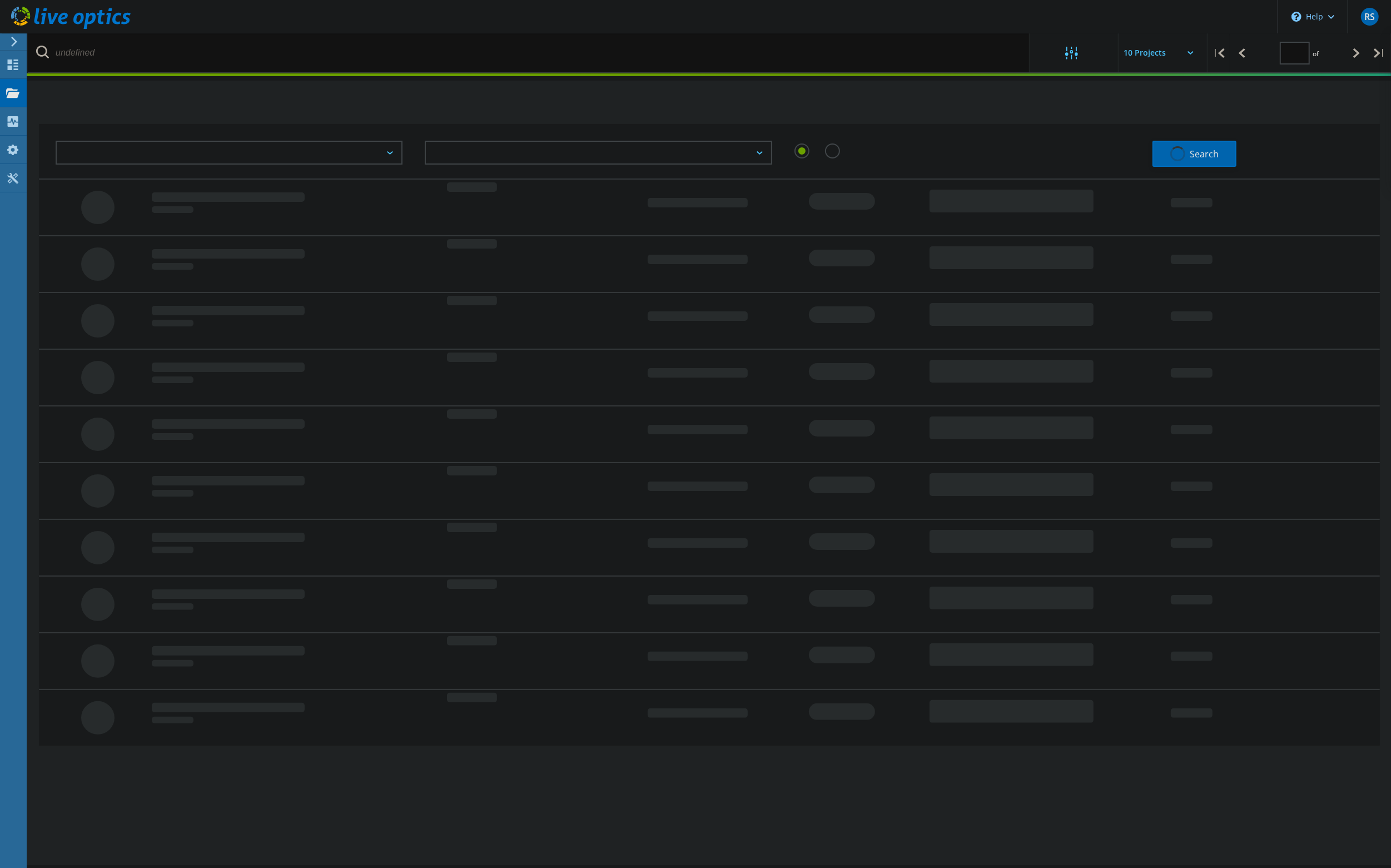
click at [13, 42] on icon at bounding box center [14, 41] width 8 height 10
type input "1"
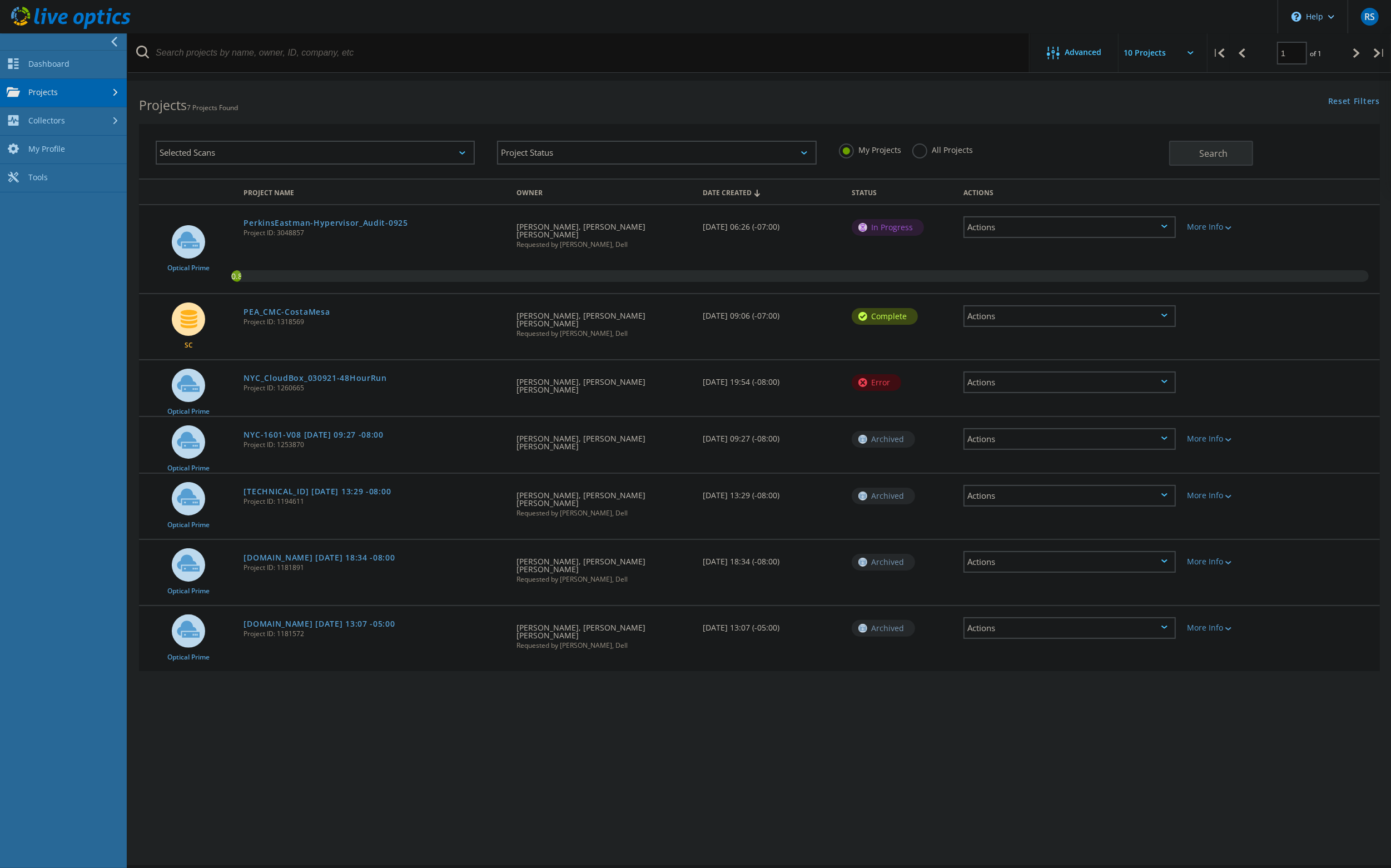
click at [1015, 313] on div "Actions" at bounding box center [1069, 315] width 212 height 22
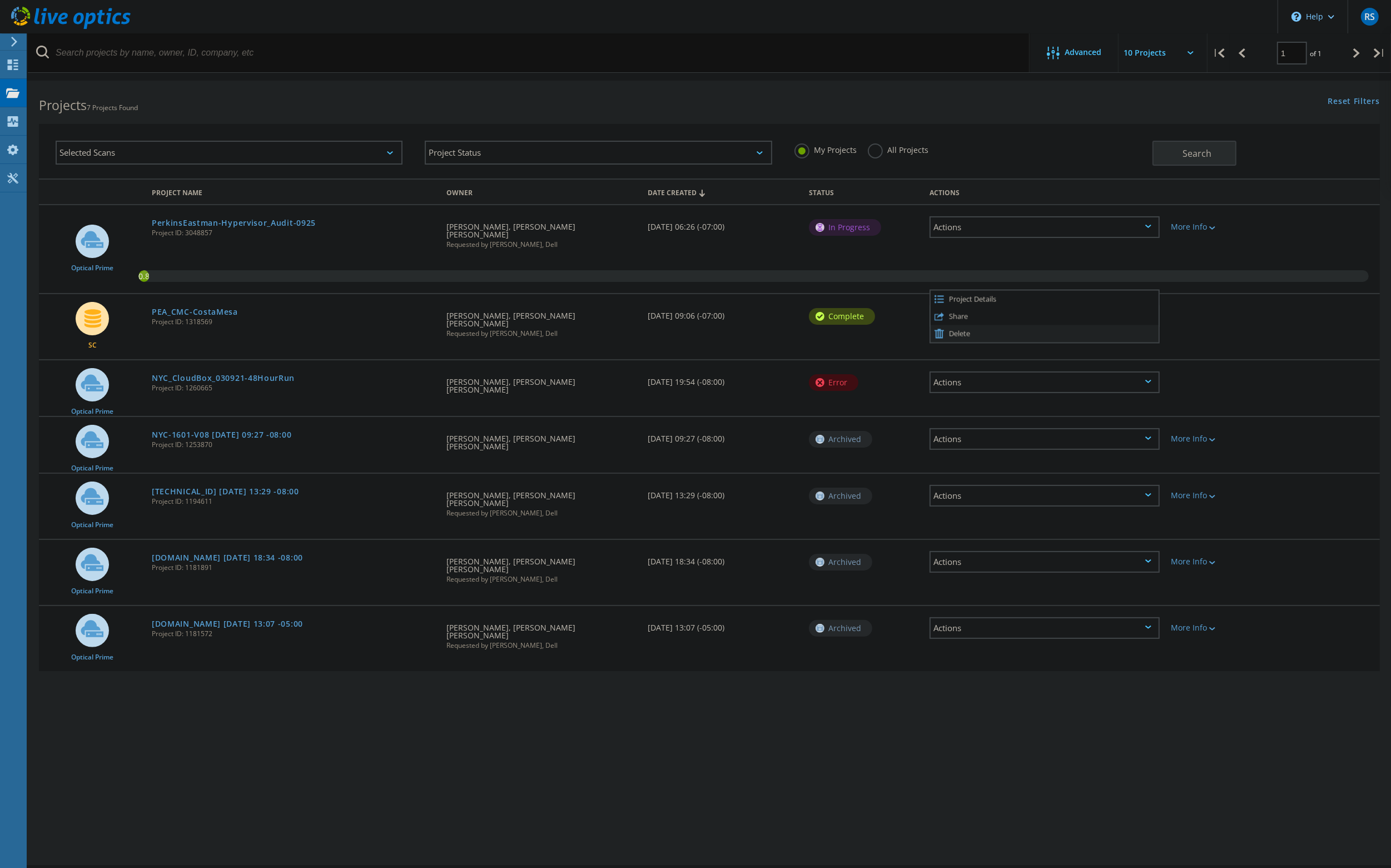
click at [983, 324] on div "Delete" at bounding box center [1045, 332] width 228 height 17
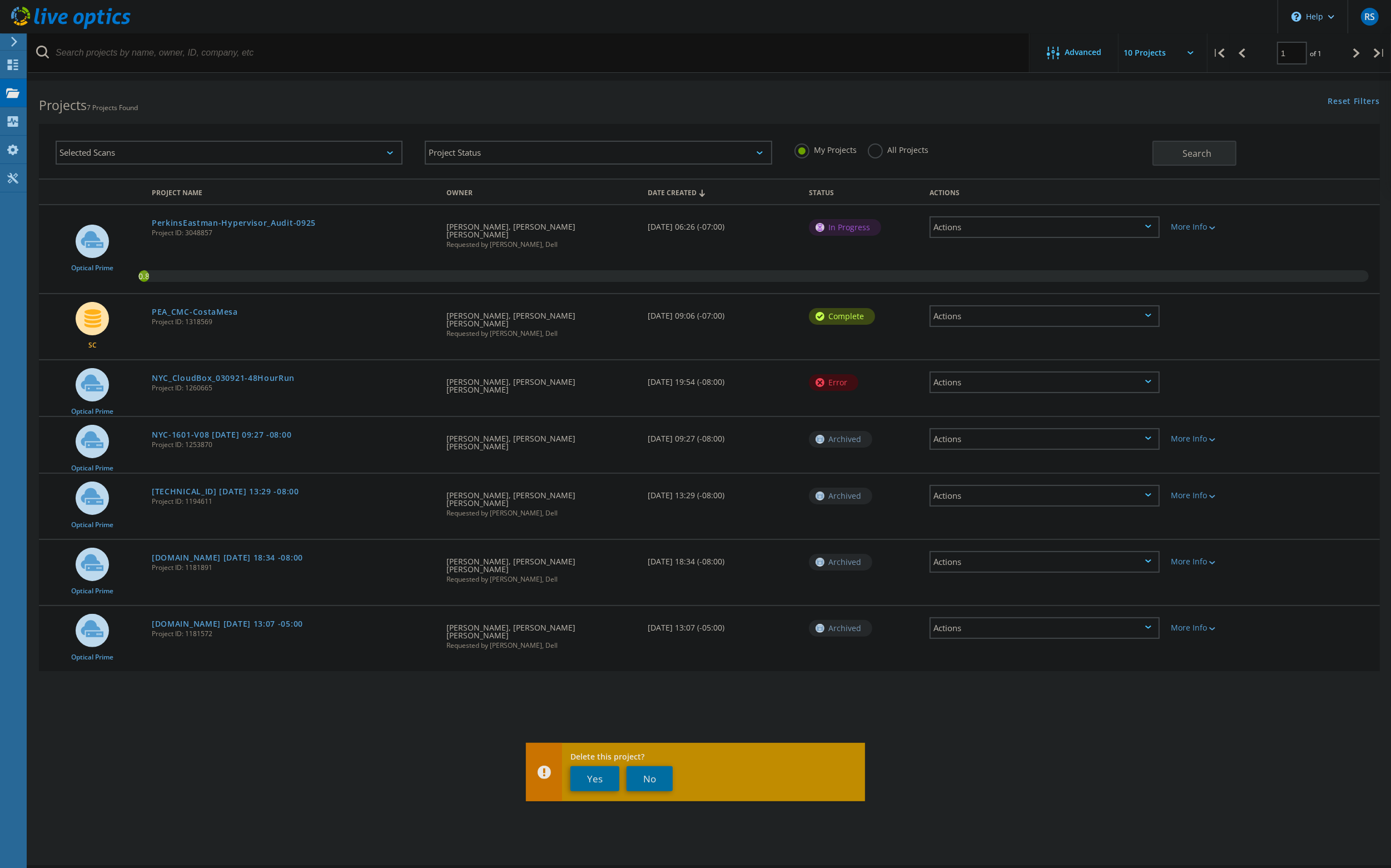
click at [1012, 371] on div "Actions" at bounding box center [1044, 382] width 230 height 22
click at [995, 382] on div "Delete" at bounding box center [1045, 390] width 228 height 17
click at [1013, 428] on div "Actions" at bounding box center [1044, 439] width 230 height 22
click at [973, 448] on div "Delete" at bounding box center [1045, 456] width 228 height 17
click at [984, 485] on div "Actions" at bounding box center [1044, 495] width 230 height 22
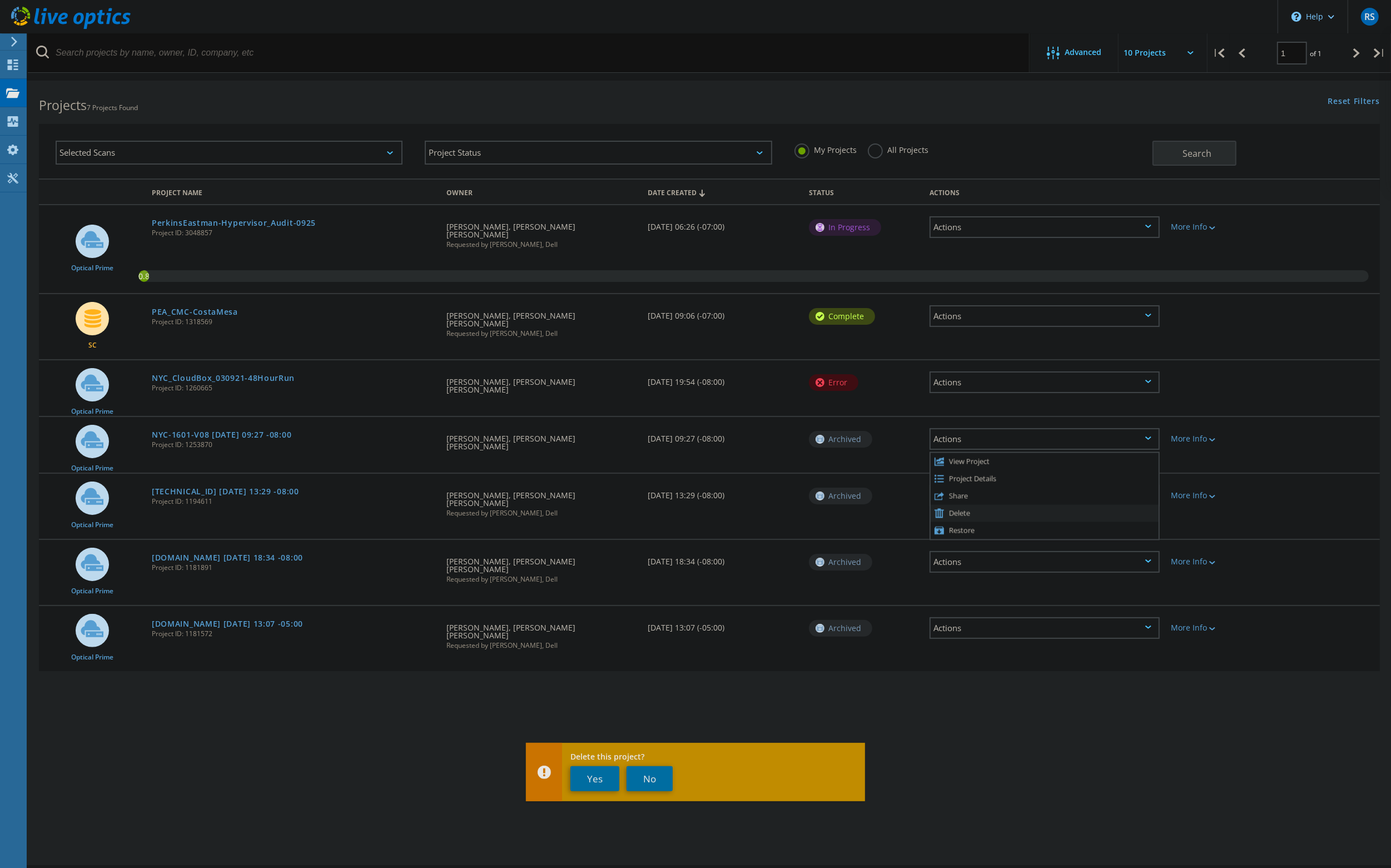
click at [975, 504] on div "Delete" at bounding box center [1045, 512] width 228 height 17
click at [975, 551] on div "Actions" at bounding box center [1044, 561] width 230 height 22
click at [993, 309] on div "Actions" at bounding box center [1044, 315] width 230 height 22
click at [963, 324] on div "Delete" at bounding box center [1045, 332] width 228 height 17
click at [605, 781] on button "Yes" at bounding box center [595, 778] width 49 height 25
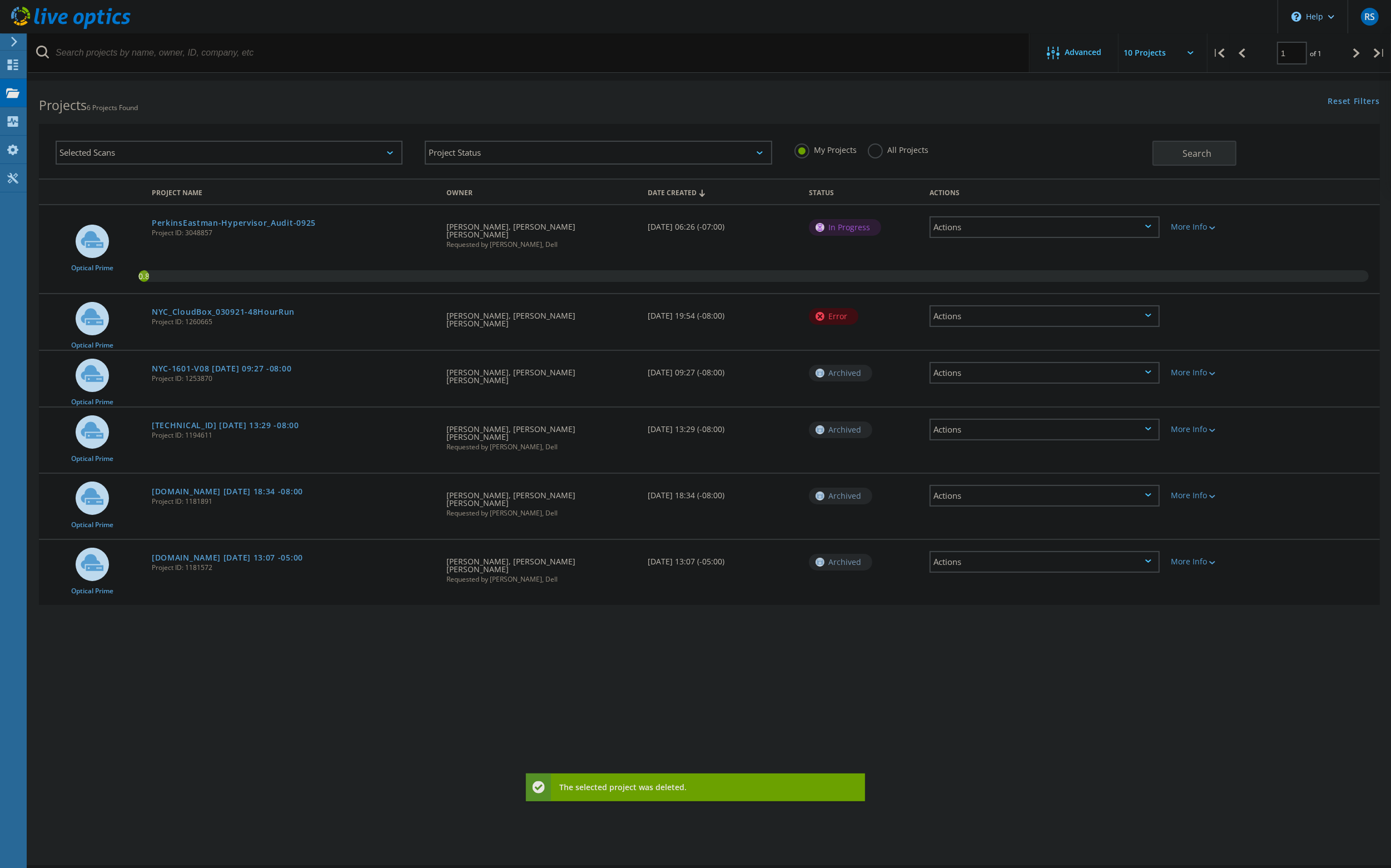
click at [1008, 307] on div "Actions" at bounding box center [1044, 315] width 230 height 22
click at [959, 319] on div "Delete" at bounding box center [1045, 324] width 228 height 17
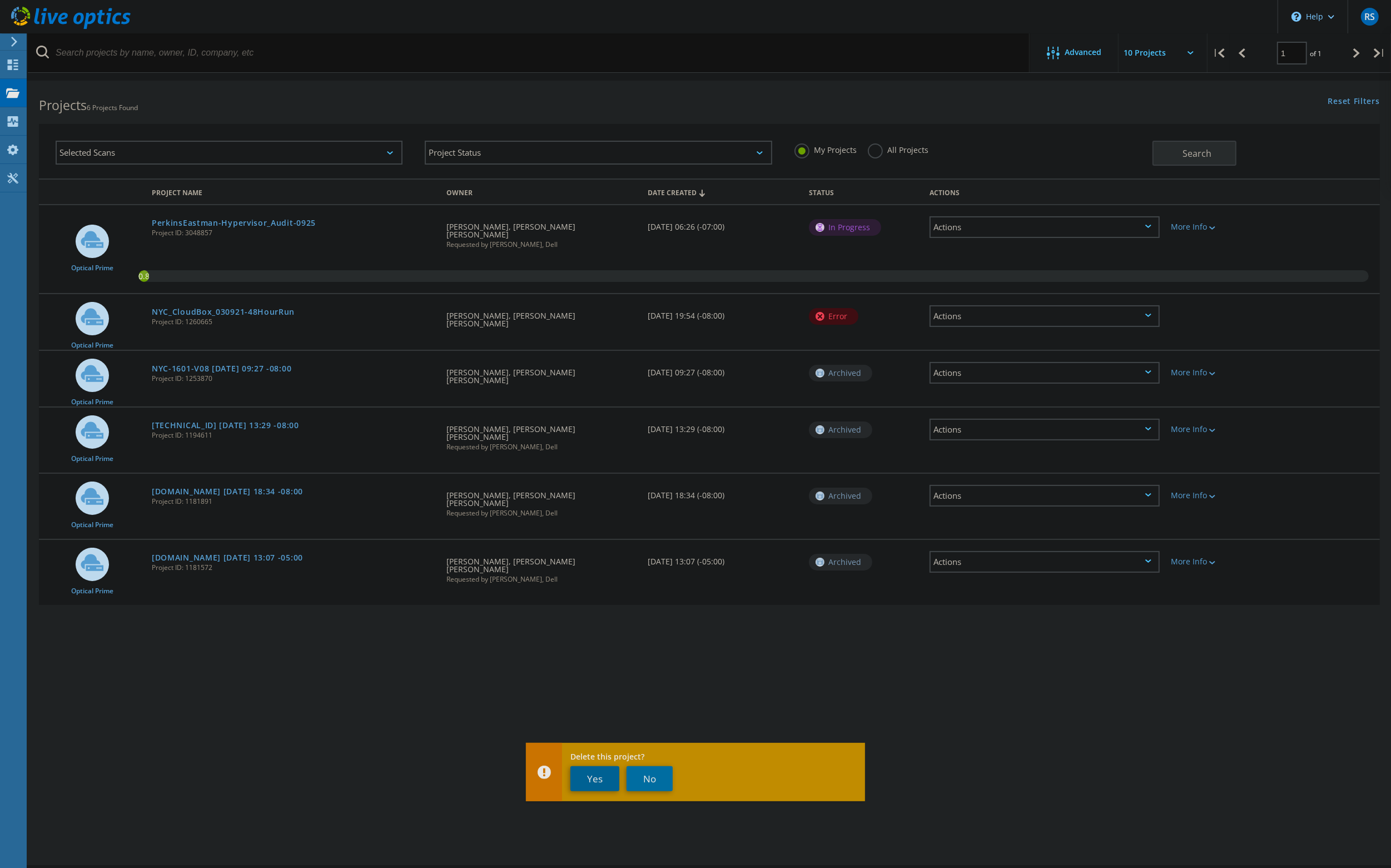
click at [590, 782] on button "Yes" at bounding box center [595, 778] width 49 height 25
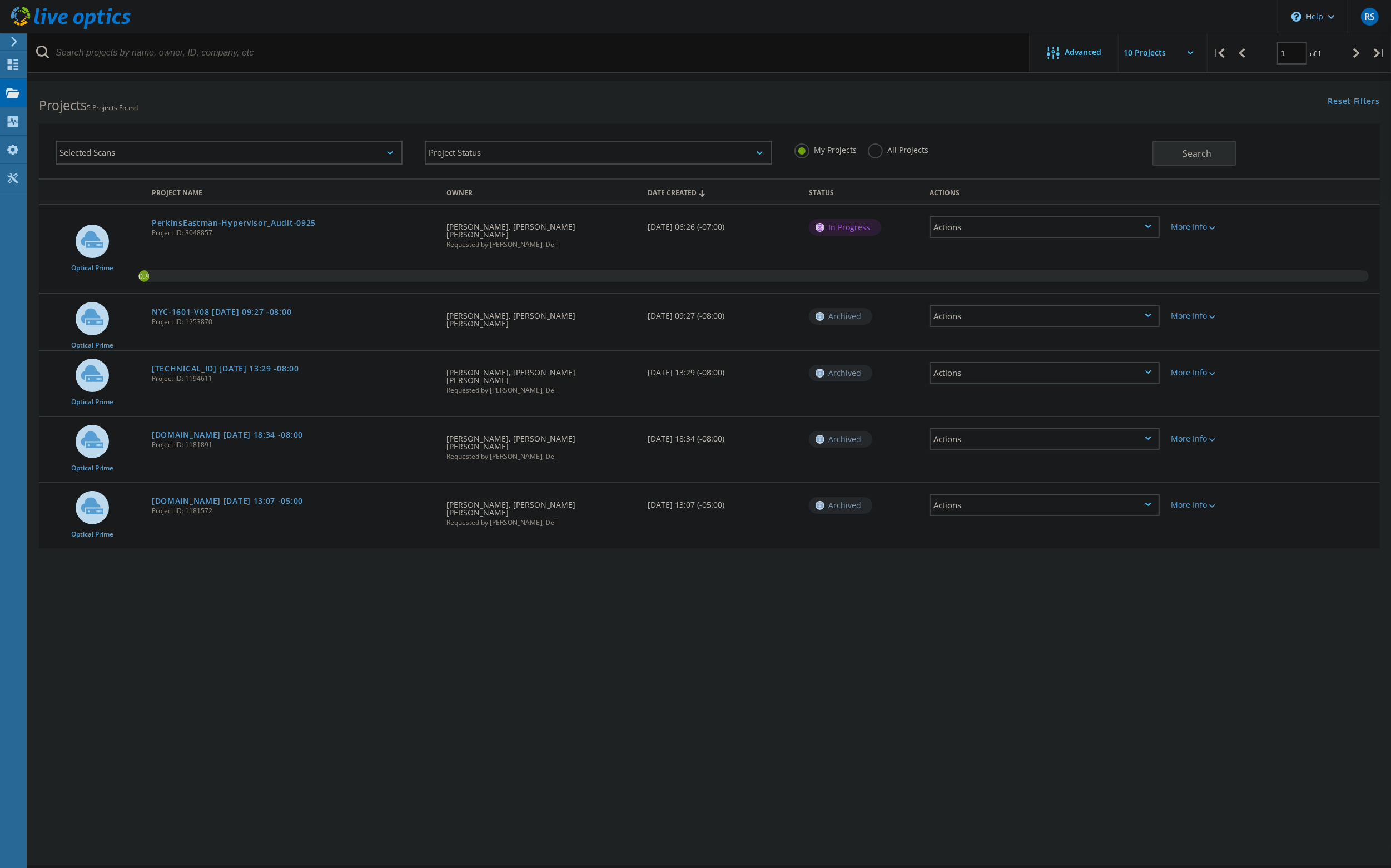
click at [1003, 368] on div "Actions" at bounding box center [1044, 373] width 230 height 22
click at [971, 383] on div "Delete" at bounding box center [1045, 390] width 228 height 17
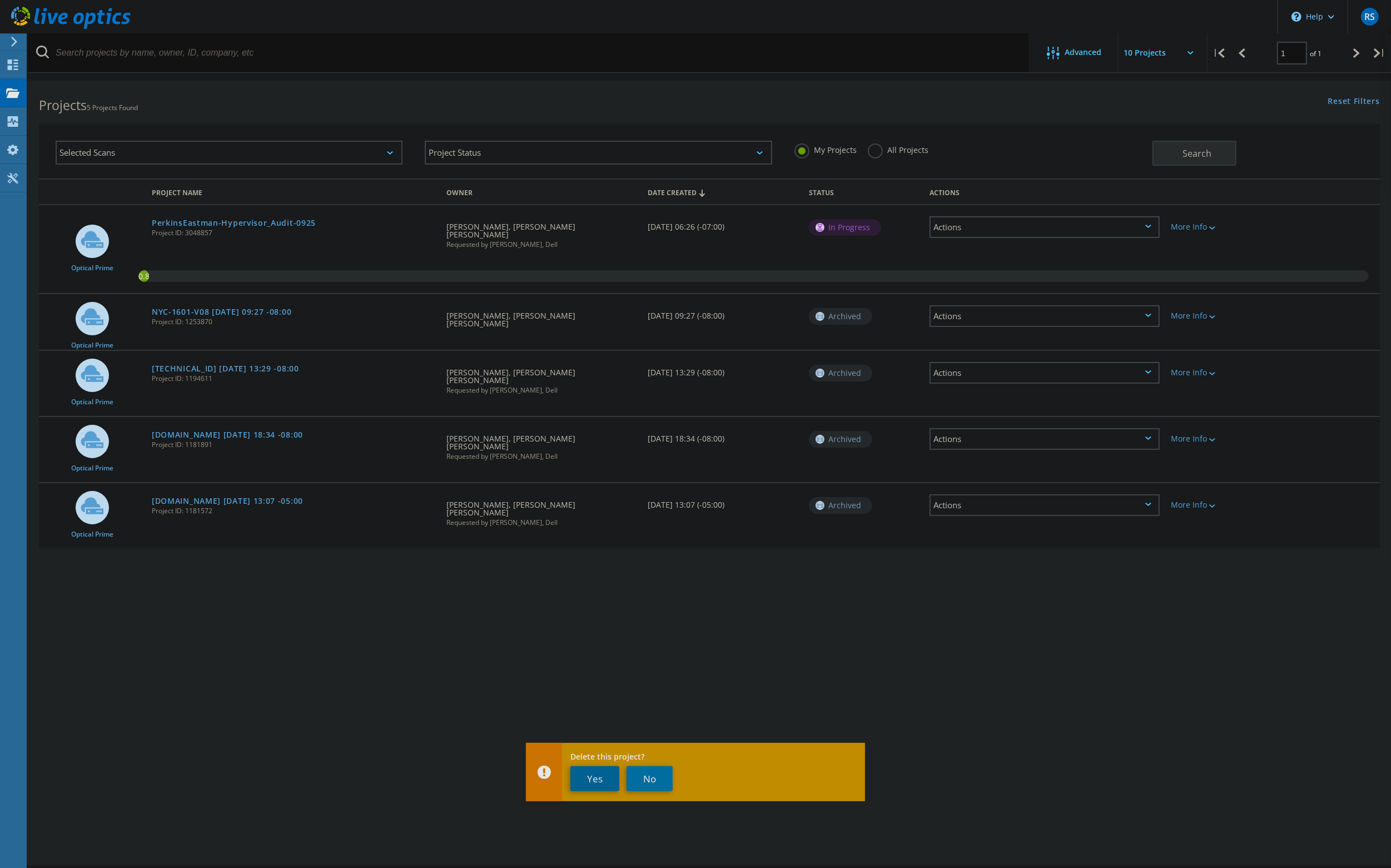
click at [598, 782] on button "Yes" at bounding box center [595, 778] width 49 height 25
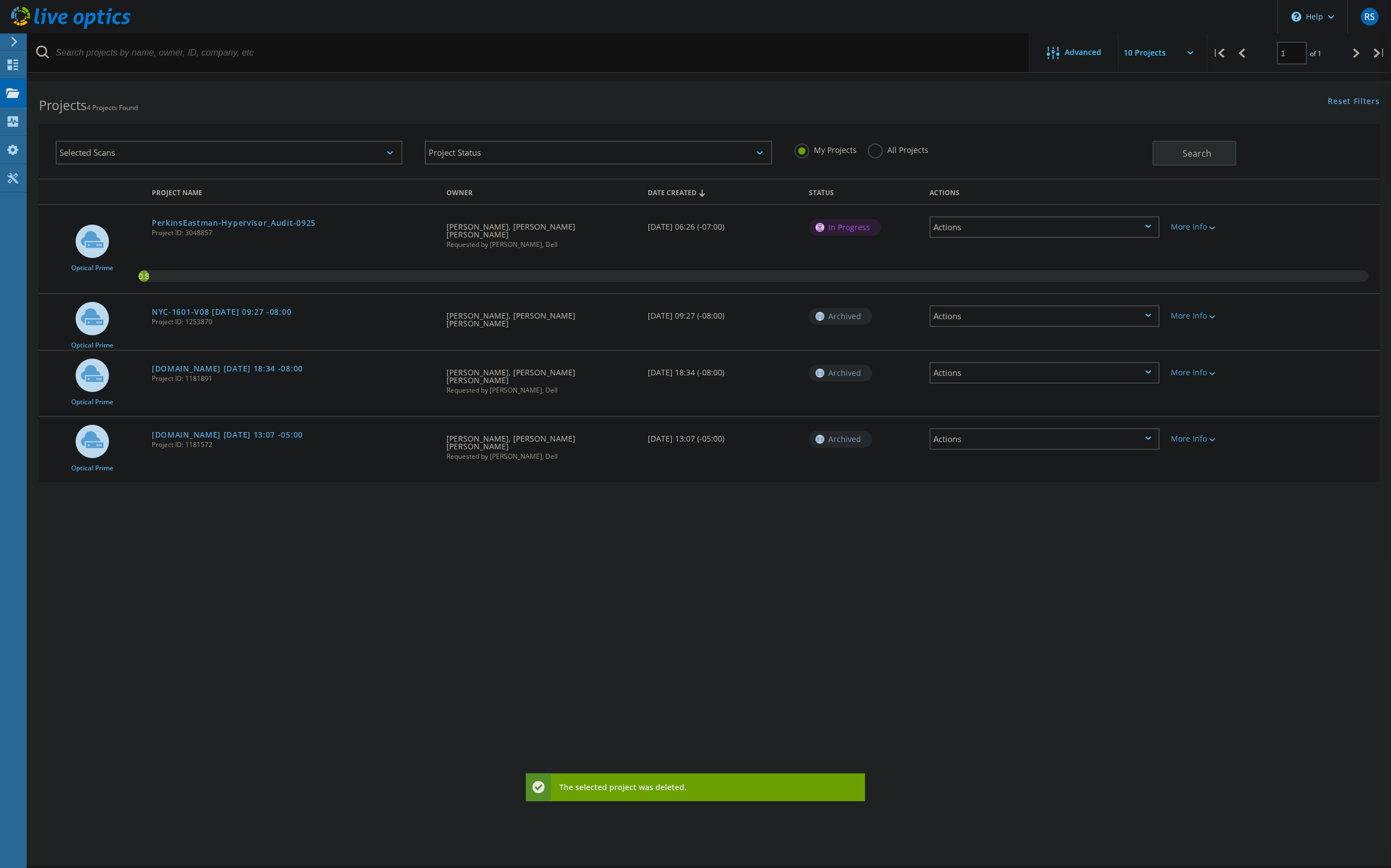
click at [975, 428] on div "Actions" at bounding box center [1044, 439] width 230 height 22
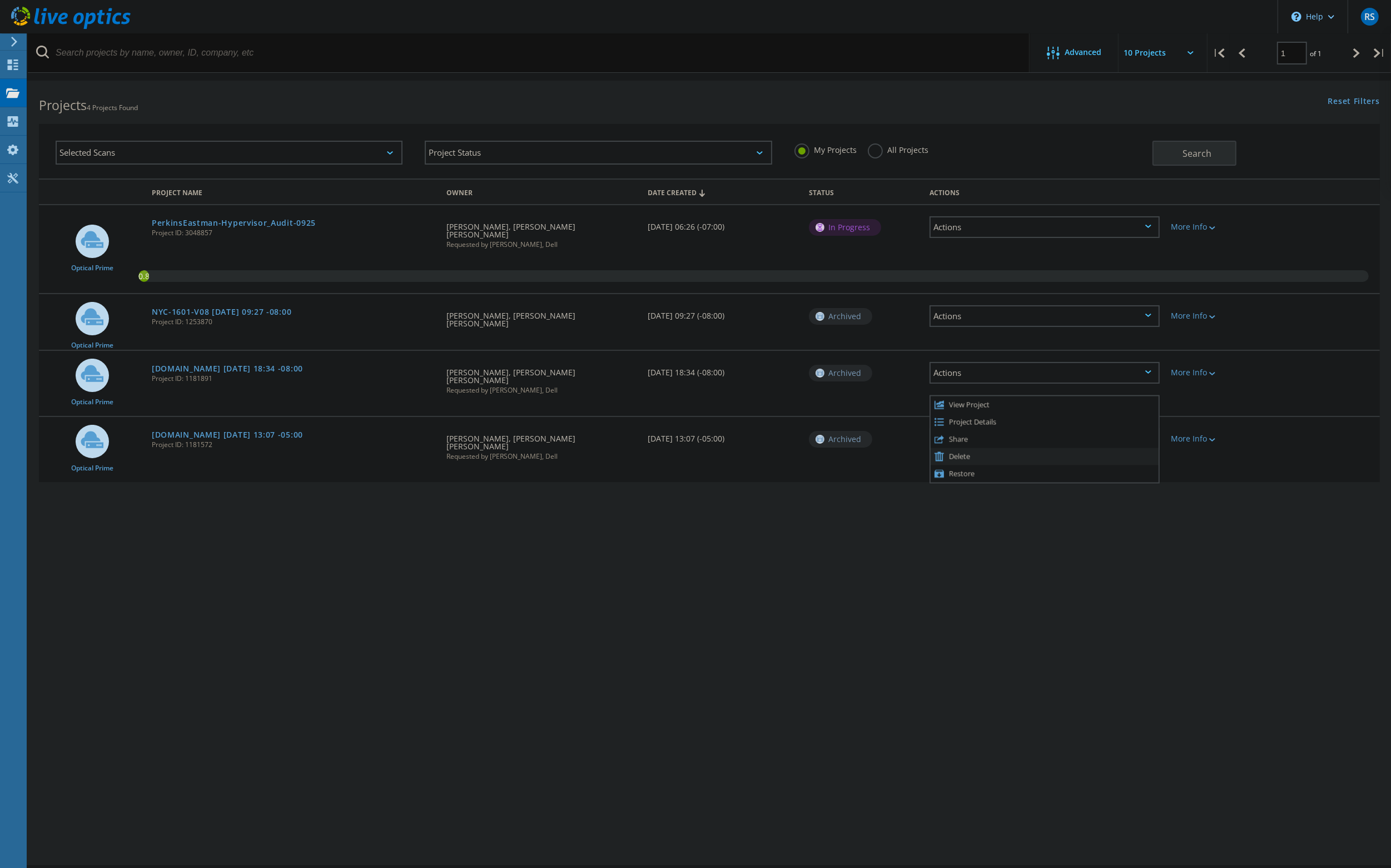
click at [953, 448] on div "Delete" at bounding box center [1045, 456] width 228 height 17
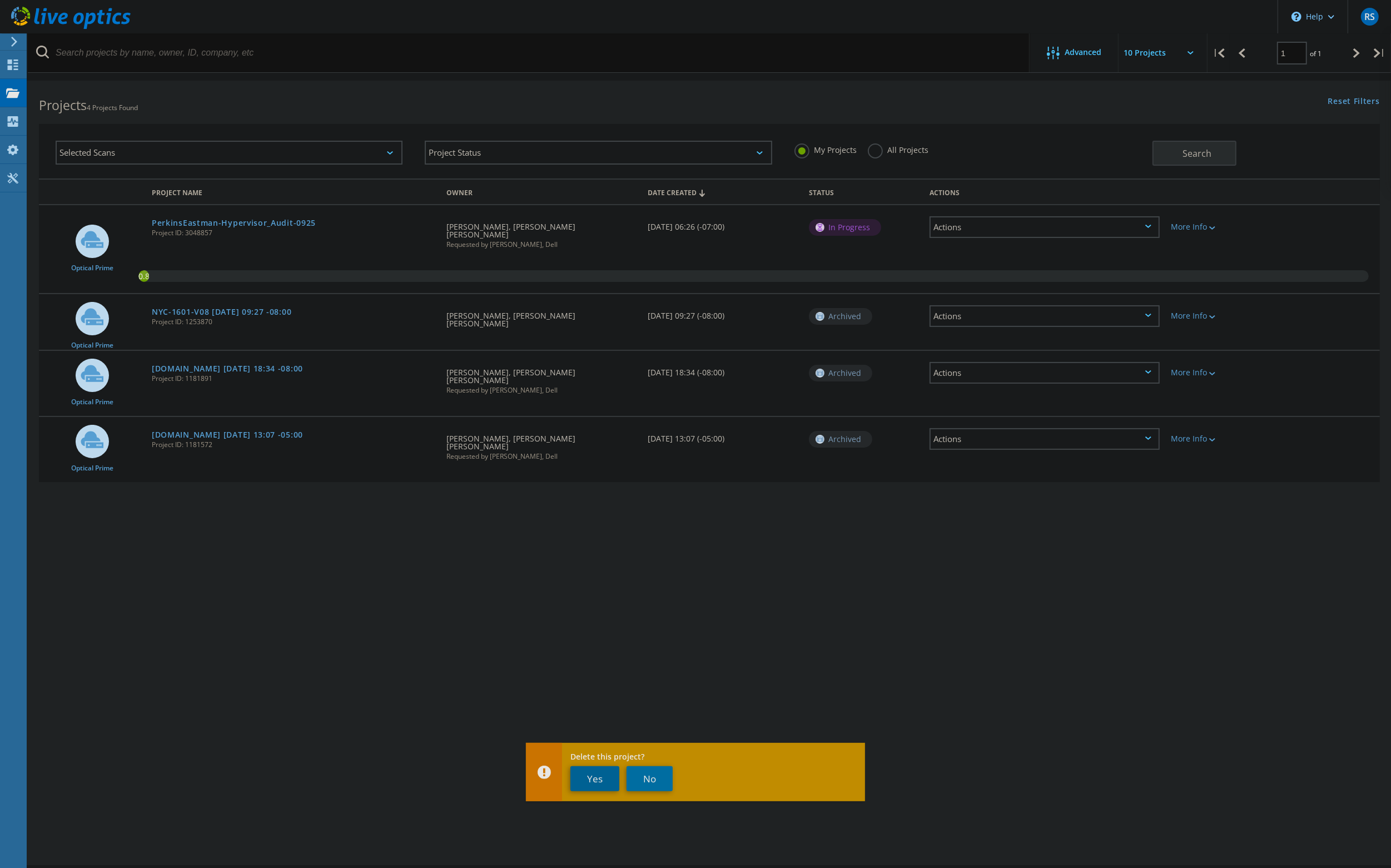
click at [601, 776] on button "Yes" at bounding box center [595, 778] width 49 height 25
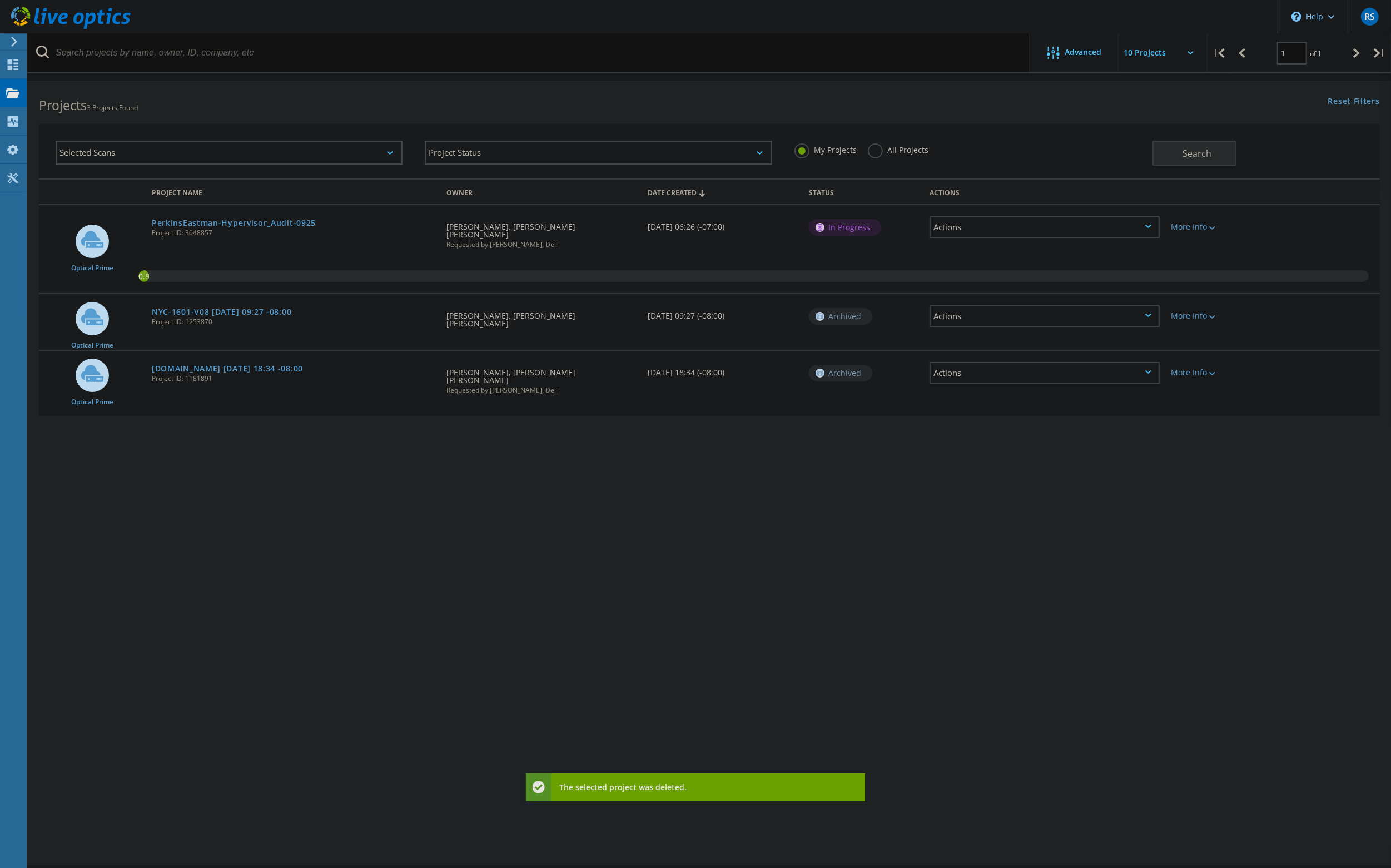
click at [963, 362] on div "Actions" at bounding box center [1044, 373] width 230 height 22
click at [949, 382] on div "Delete" at bounding box center [1045, 390] width 228 height 17
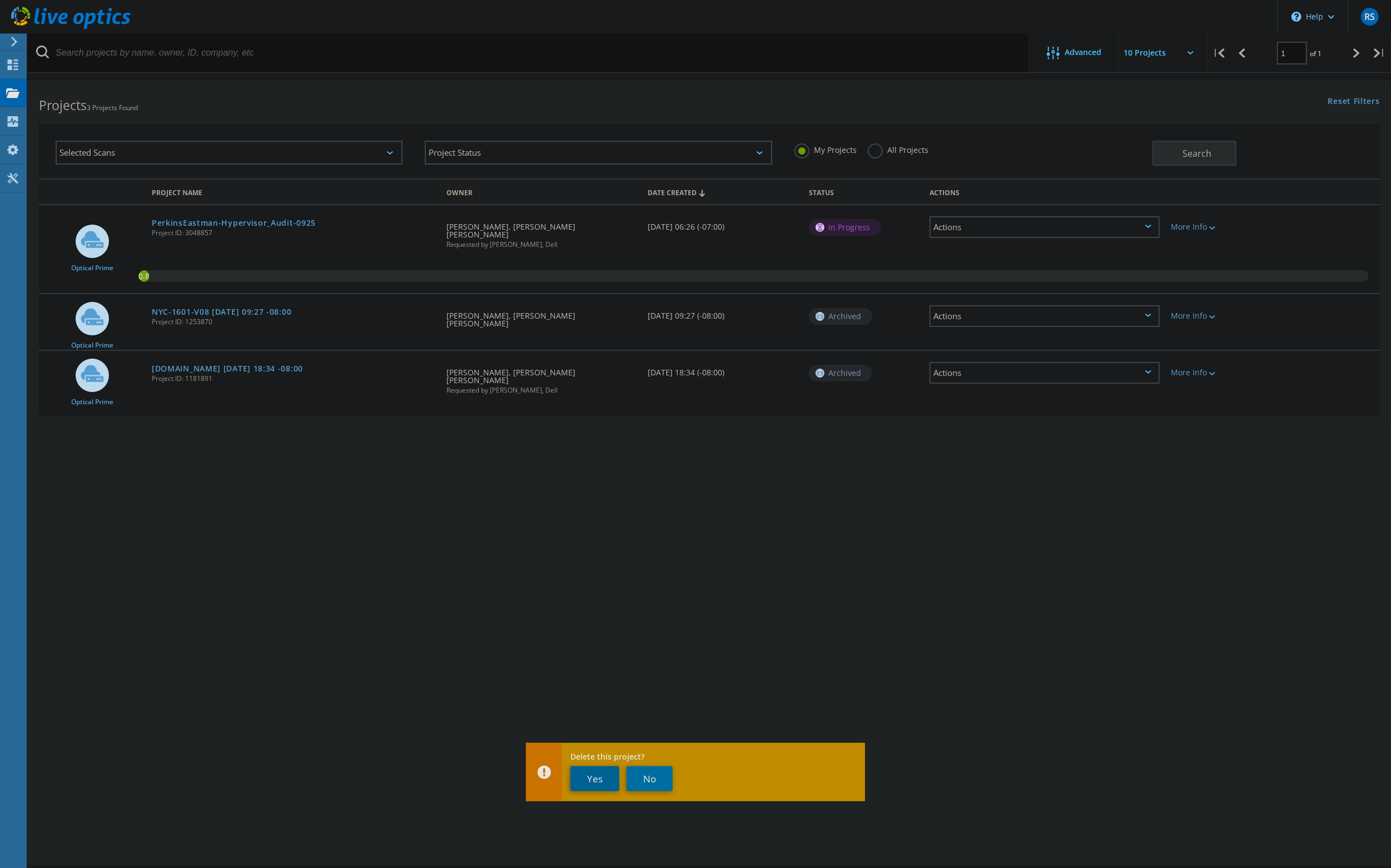
click at [595, 778] on button "Yes" at bounding box center [595, 778] width 49 height 25
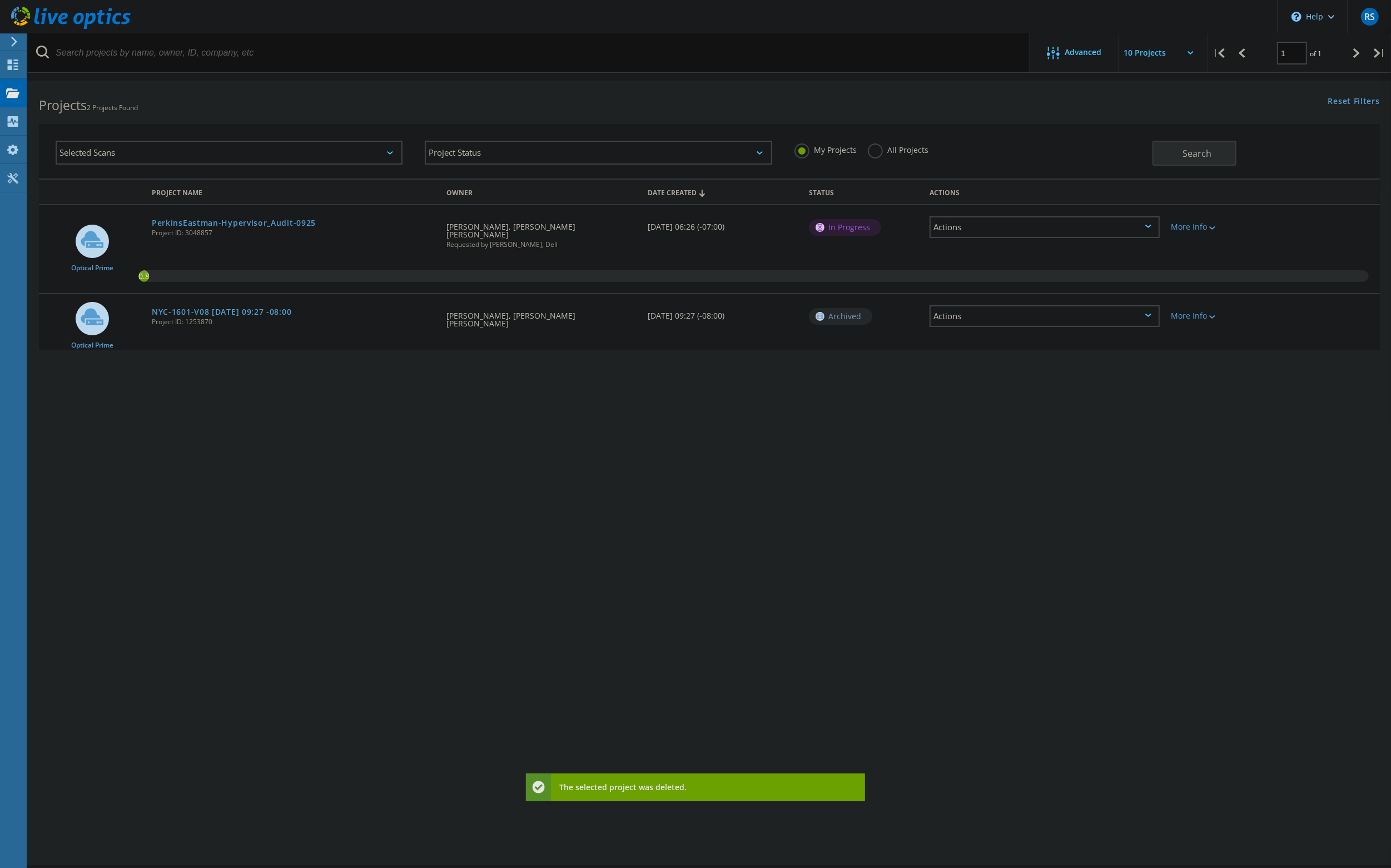
click at [947, 307] on div "Actions" at bounding box center [1044, 315] width 230 height 22
click at [954, 324] on div "Delete" at bounding box center [1045, 332] width 228 height 17
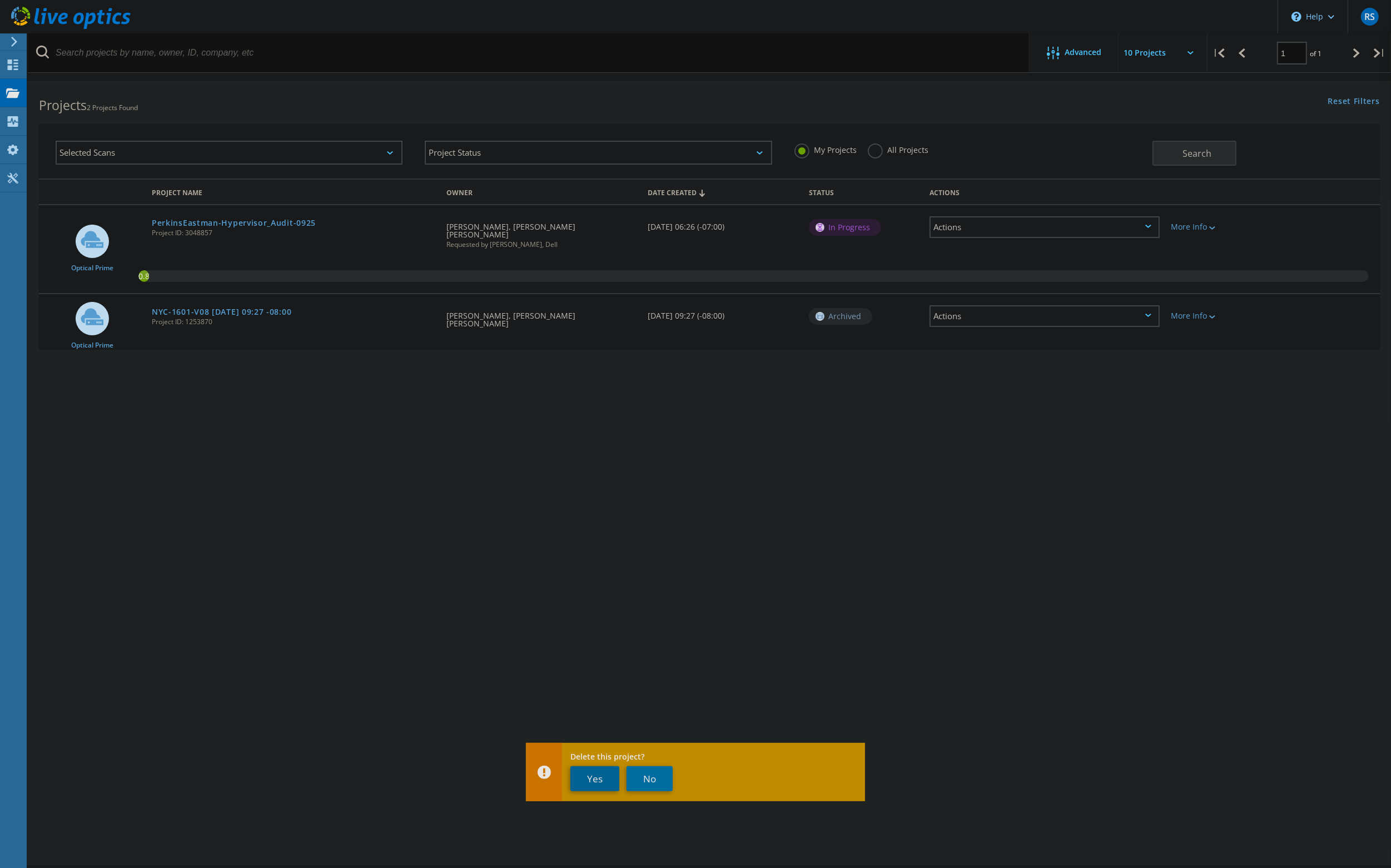
click at [600, 777] on button "Yes" at bounding box center [595, 778] width 49 height 25
